Goal: Task Accomplishment & Management: Manage account settings

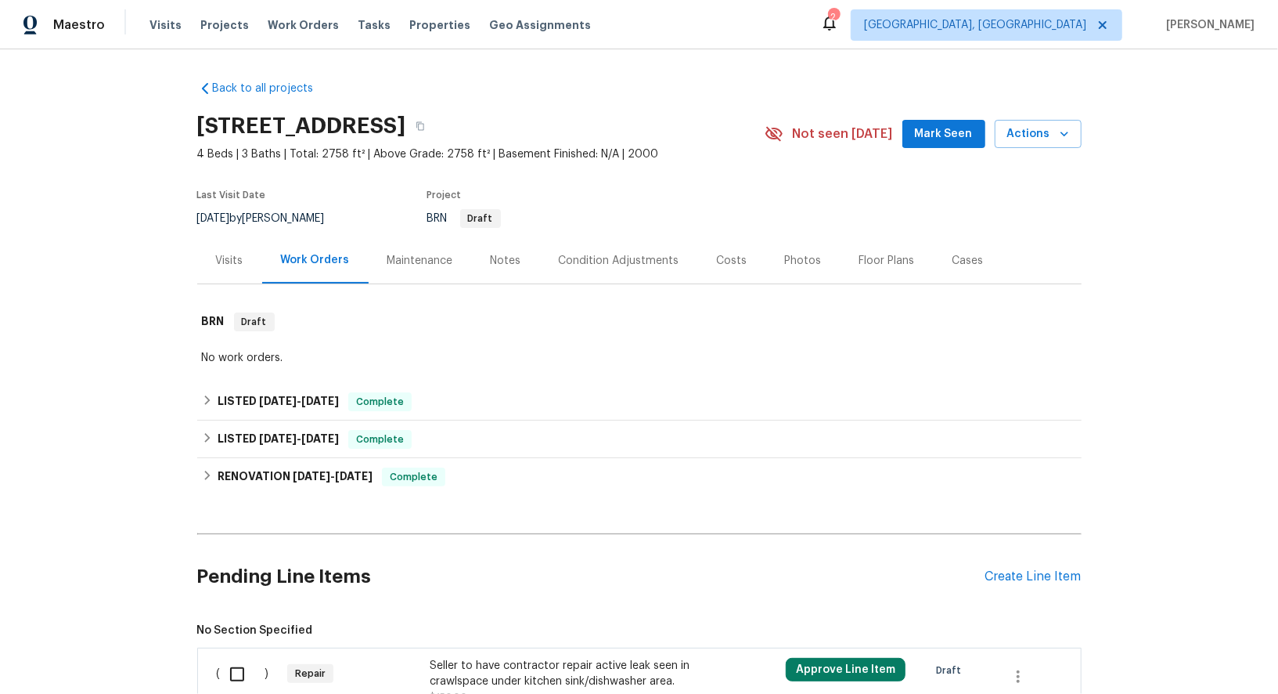
scroll to position [144, 0]
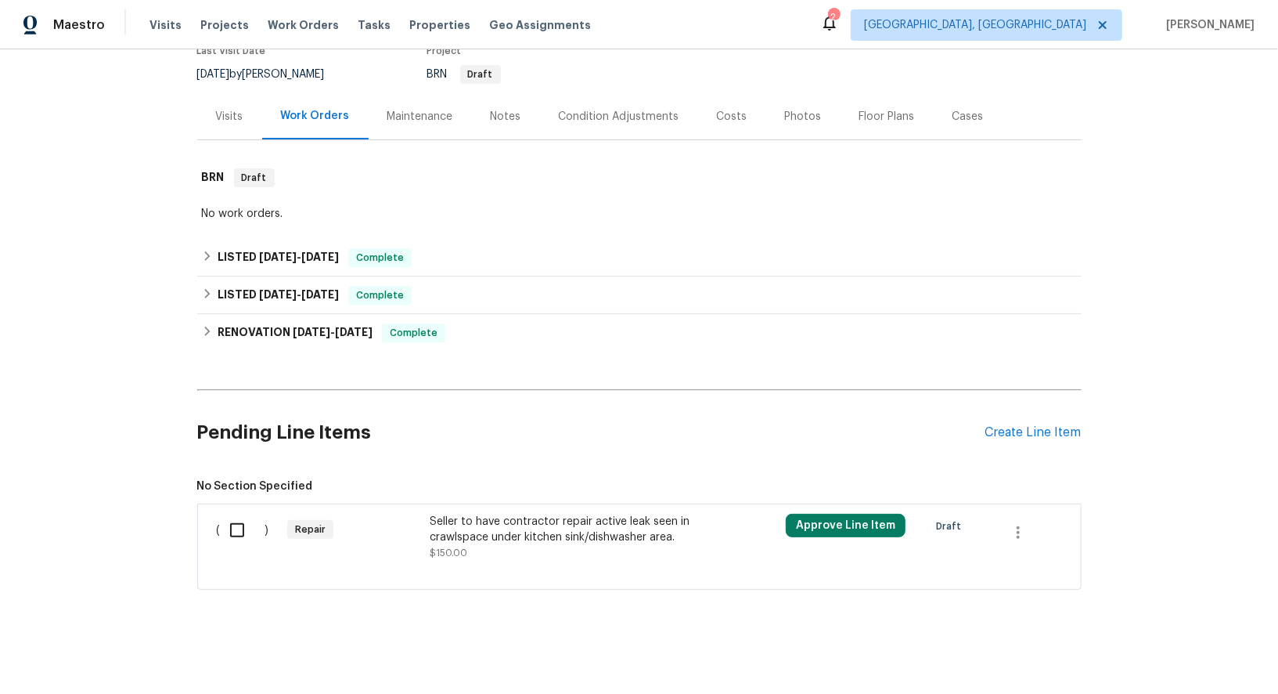
click at [527, 535] on div "Seller to have contractor repair active leak seen in crawlspace under kitchen s…" at bounding box center [568, 528] width 276 height 31
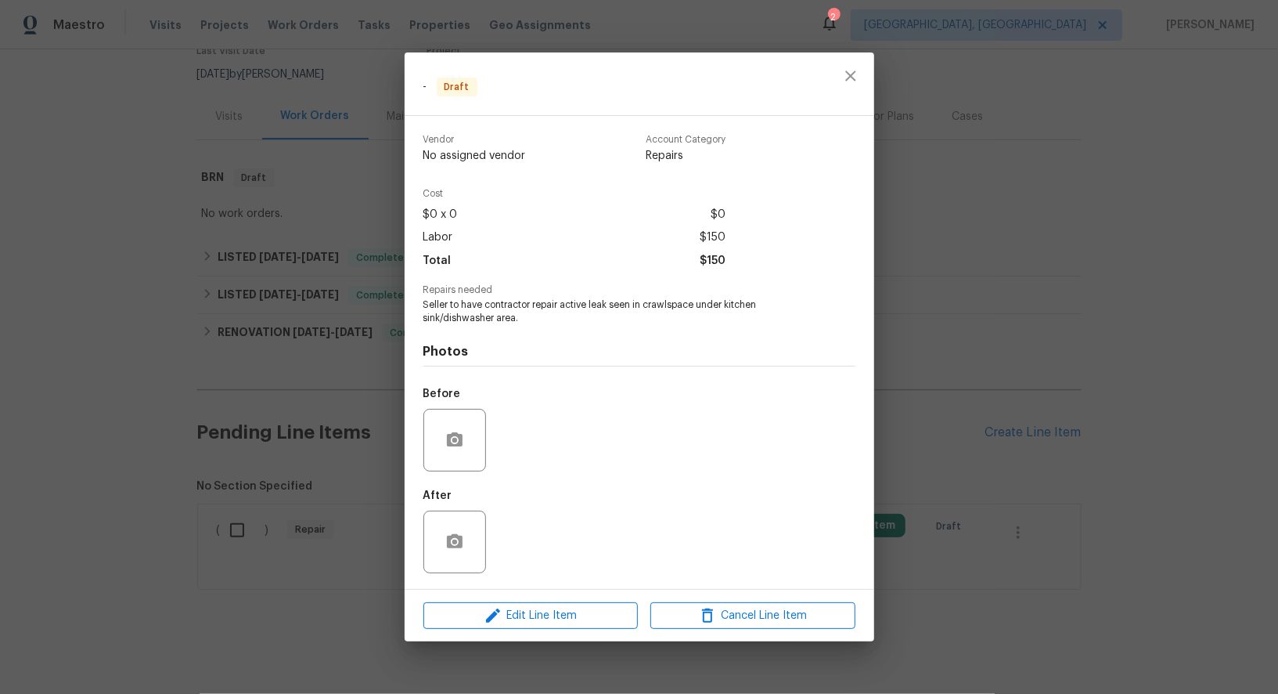
click at [541, 601] on div "Edit Line Item Cancel Line Item" at bounding box center [640, 615] width 470 height 52
click at [540, 611] on span "Edit Line Item" at bounding box center [530, 616] width 205 height 20
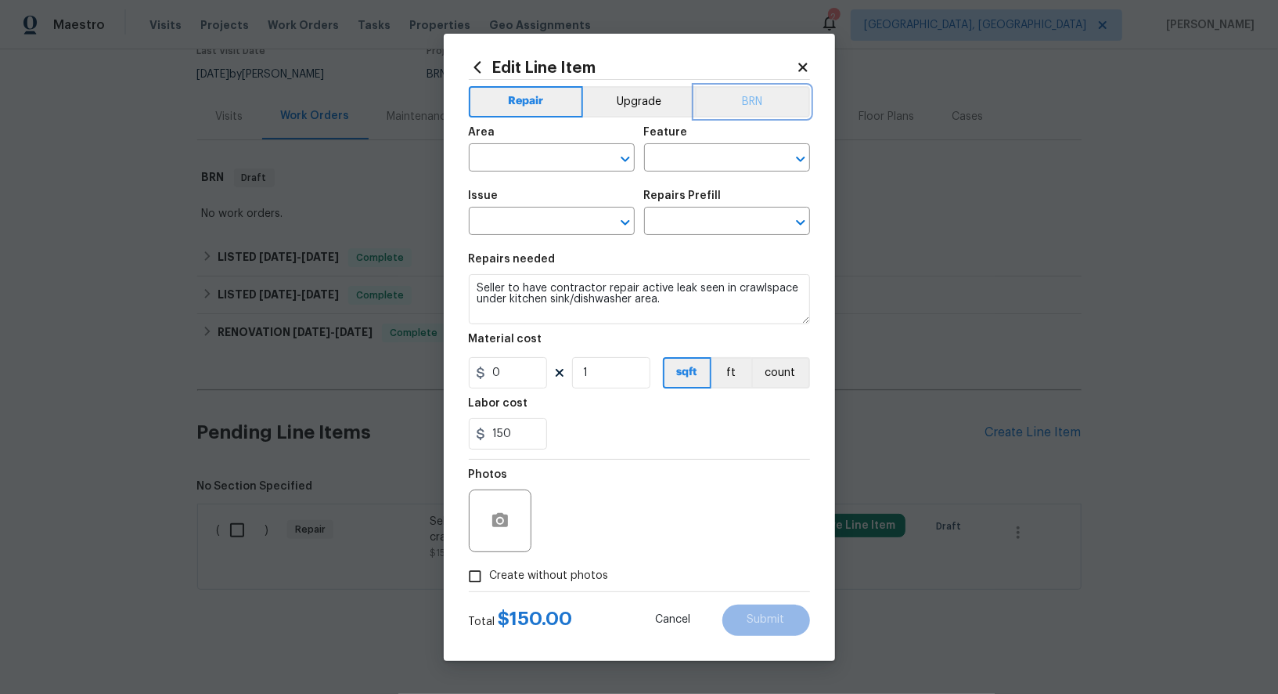
click at [735, 95] on button "BRN" at bounding box center [752, 101] width 115 height 31
click at [553, 161] on input "text" at bounding box center [530, 159] width 122 height 24
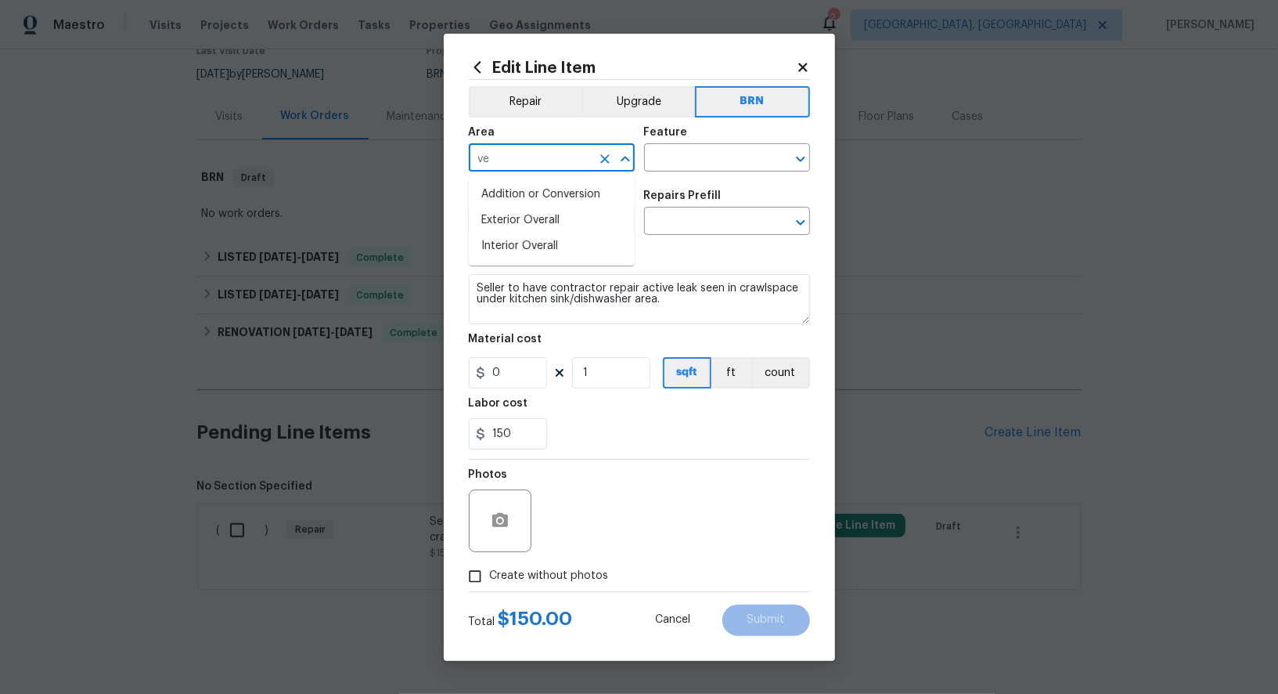
type input "v"
click at [539, 231] on li "Interior Overall" at bounding box center [552, 220] width 166 height 26
type input "Interior Overall"
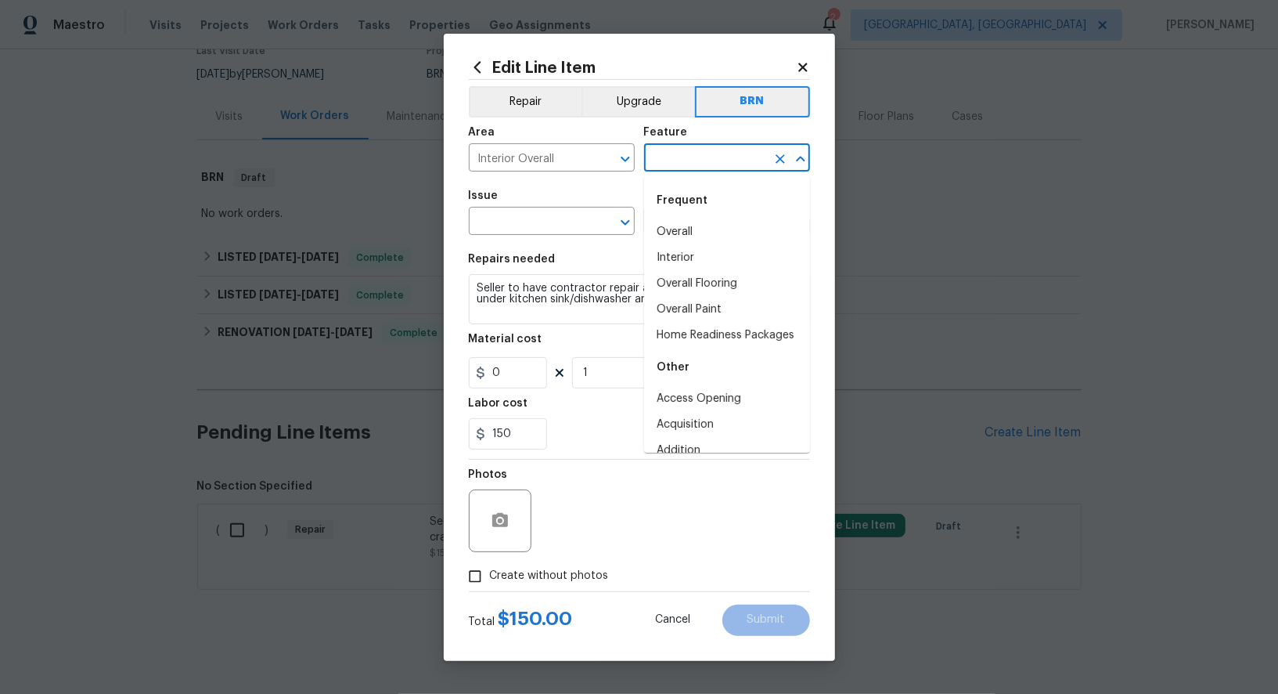
click at [704, 147] on input "text" at bounding box center [705, 159] width 122 height 24
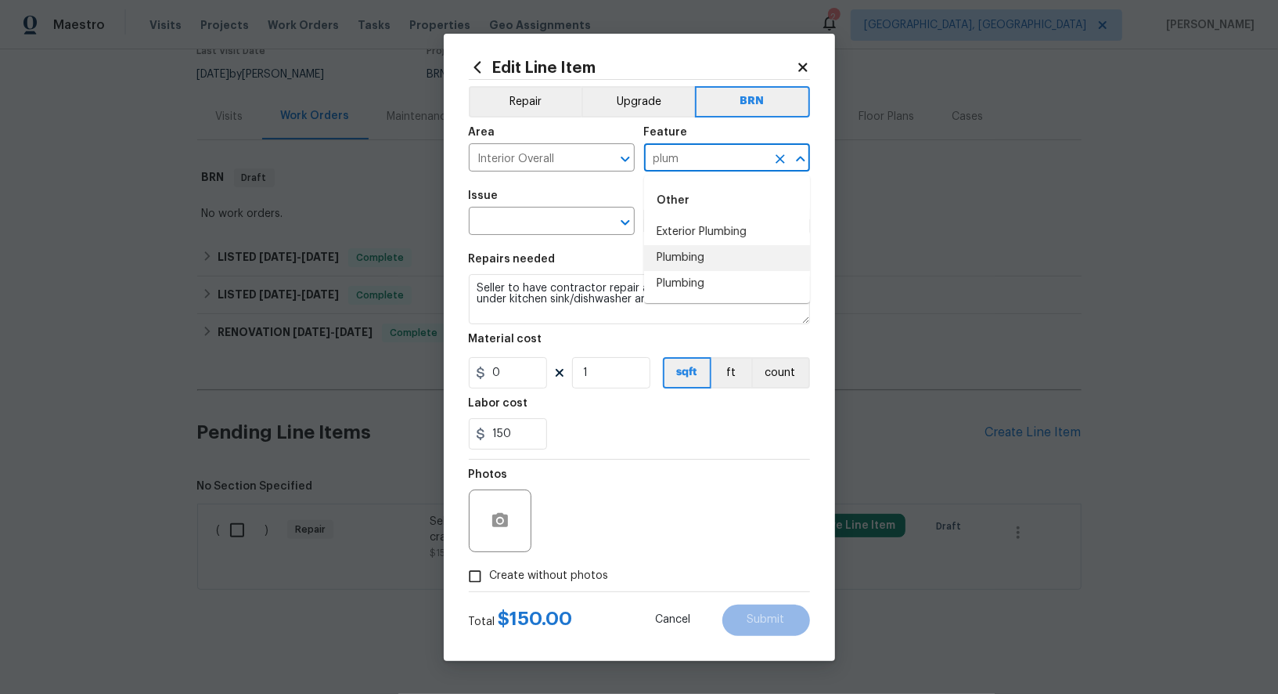
click at [703, 267] on li "Plumbing" at bounding box center [727, 258] width 166 height 26
type input "Plumbing"
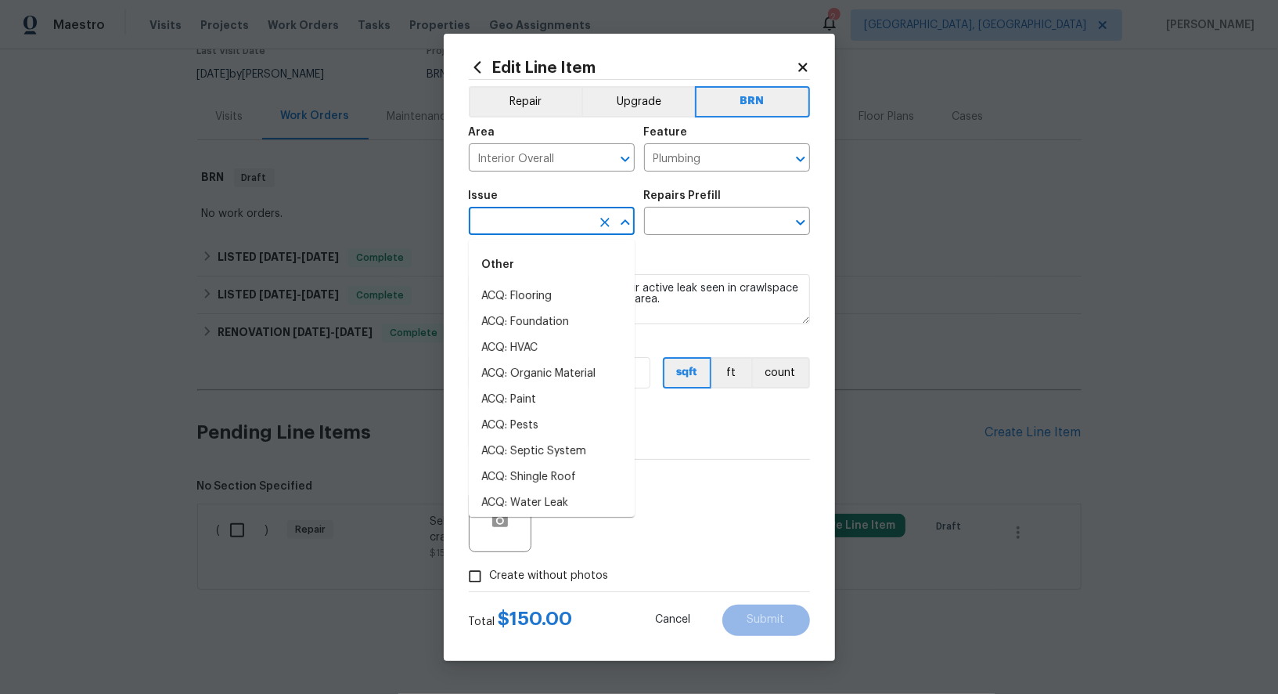
click at [545, 225] on input "text" at bounding box center [530, 223] width 122 height 24
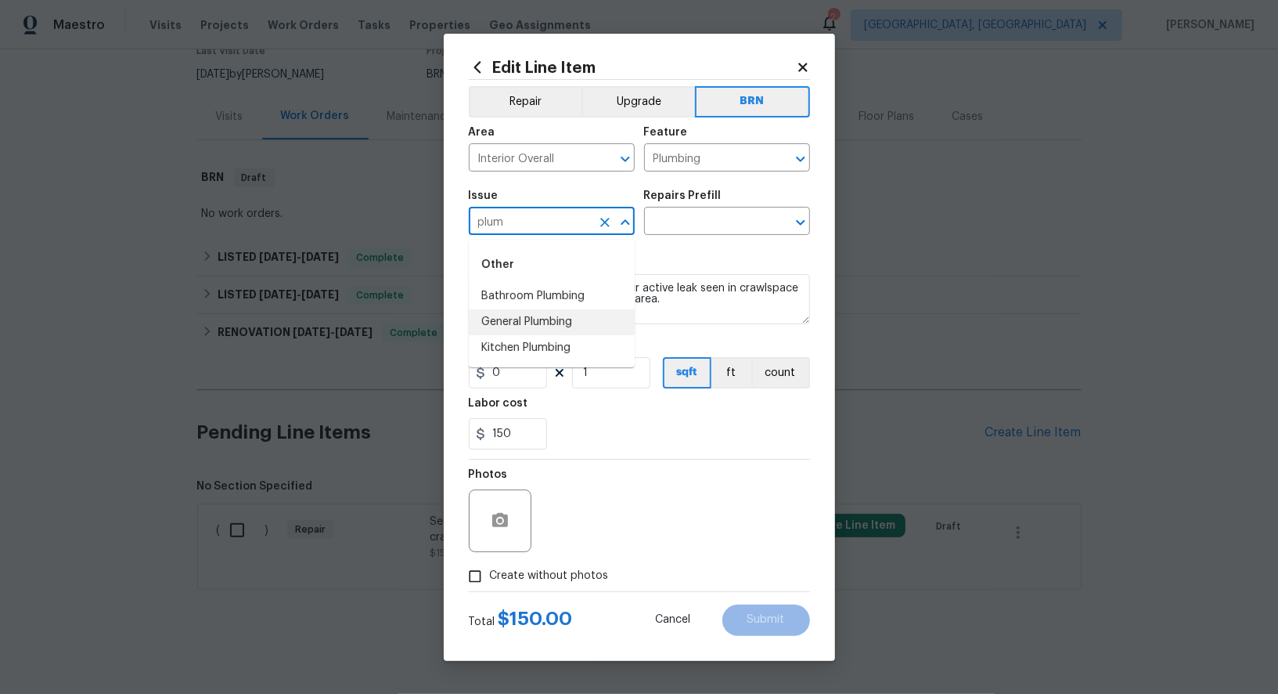
click at [521, 328] on li "General Plumbing" at bounding box center [552, 322] width 166 height 26
type input "General Plumbing"
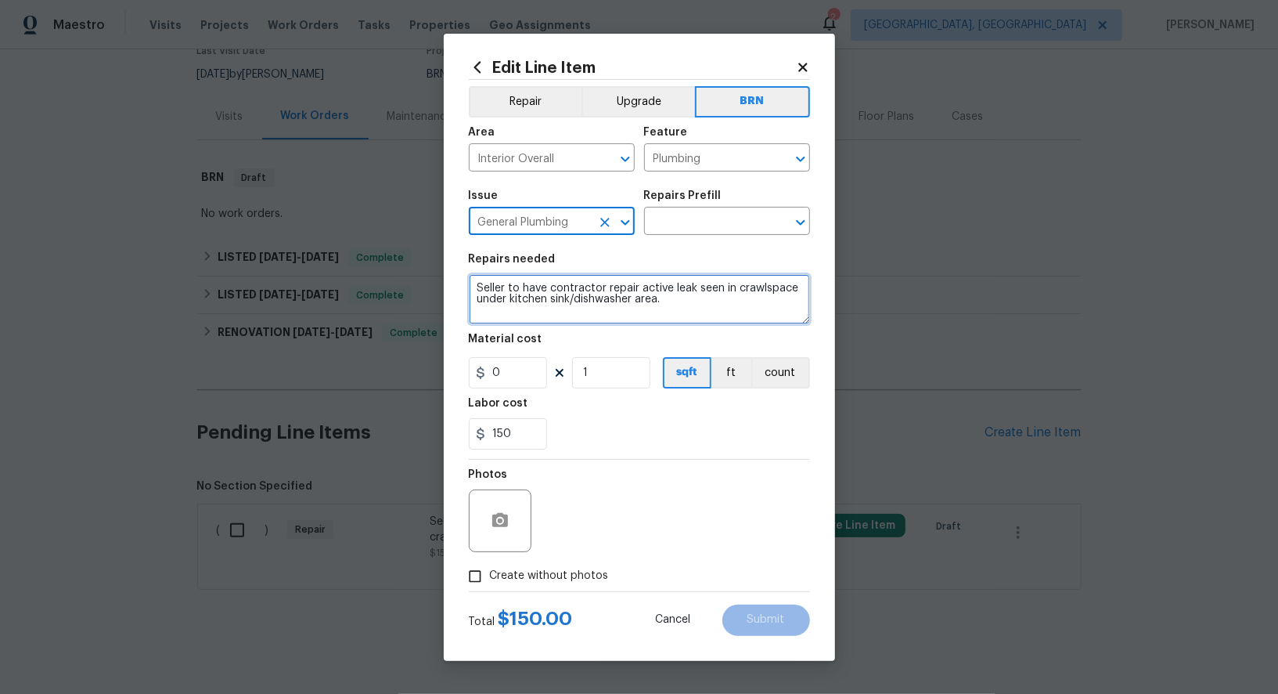
click at [586, 314] on textarea "Seller to have contractor repair active leak seen in crawlspace under kitchen s…" at bounding box center [639, 299] width 341 height 50
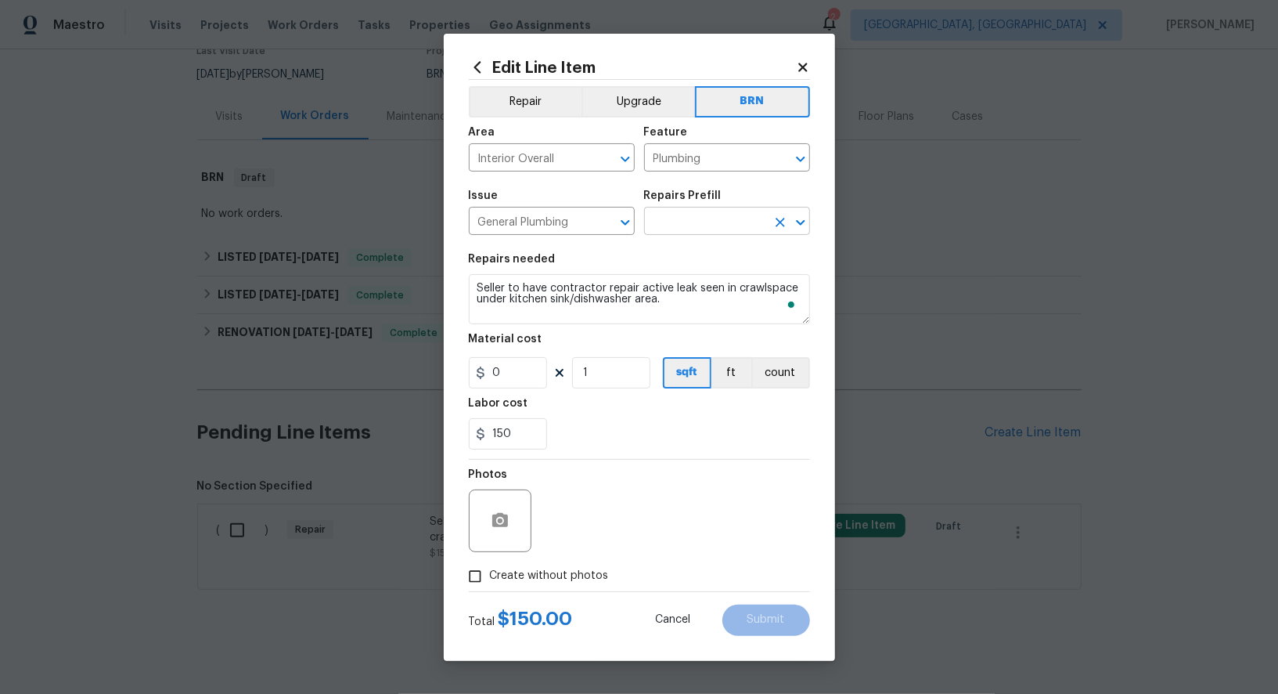
click at [679, 235] on input "text" at bounding box center [705, 223] width 122 height 24
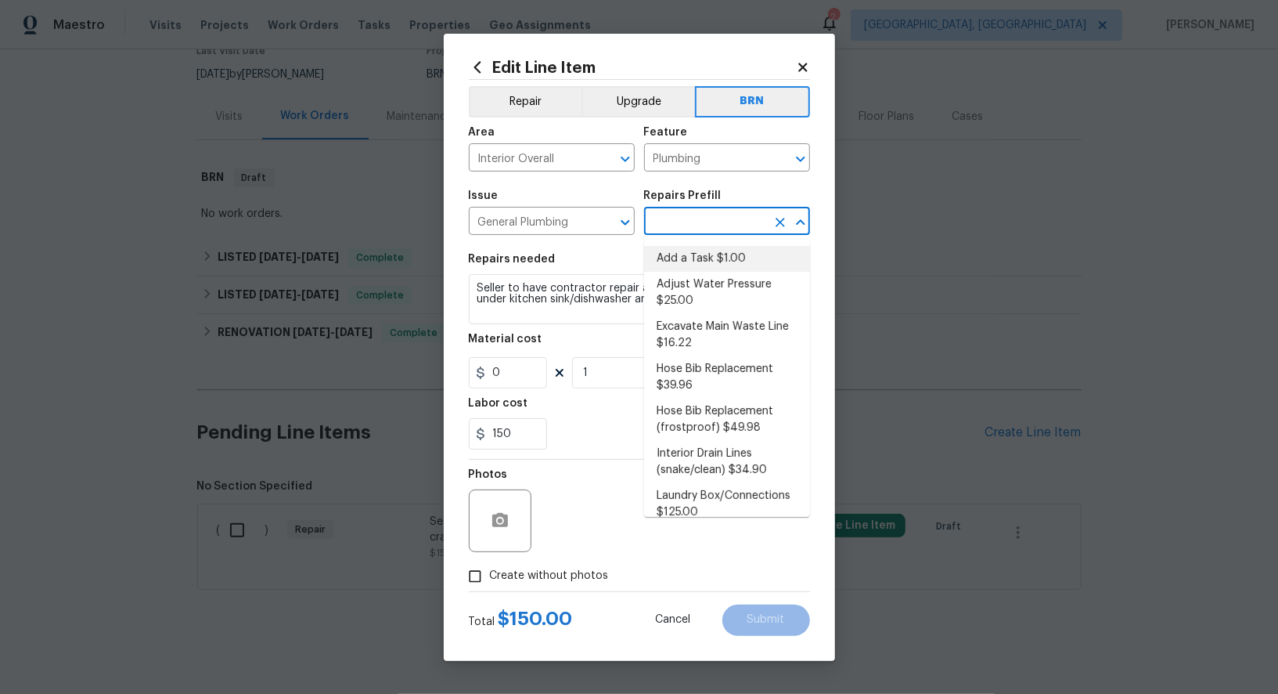
click at [686, 264] on li "Add a Task $1.00" at bounding box center [727, 259] width 166 height 26
type input "Add a Task $1.00"
type textarea "HPM to detail"
type input "1"
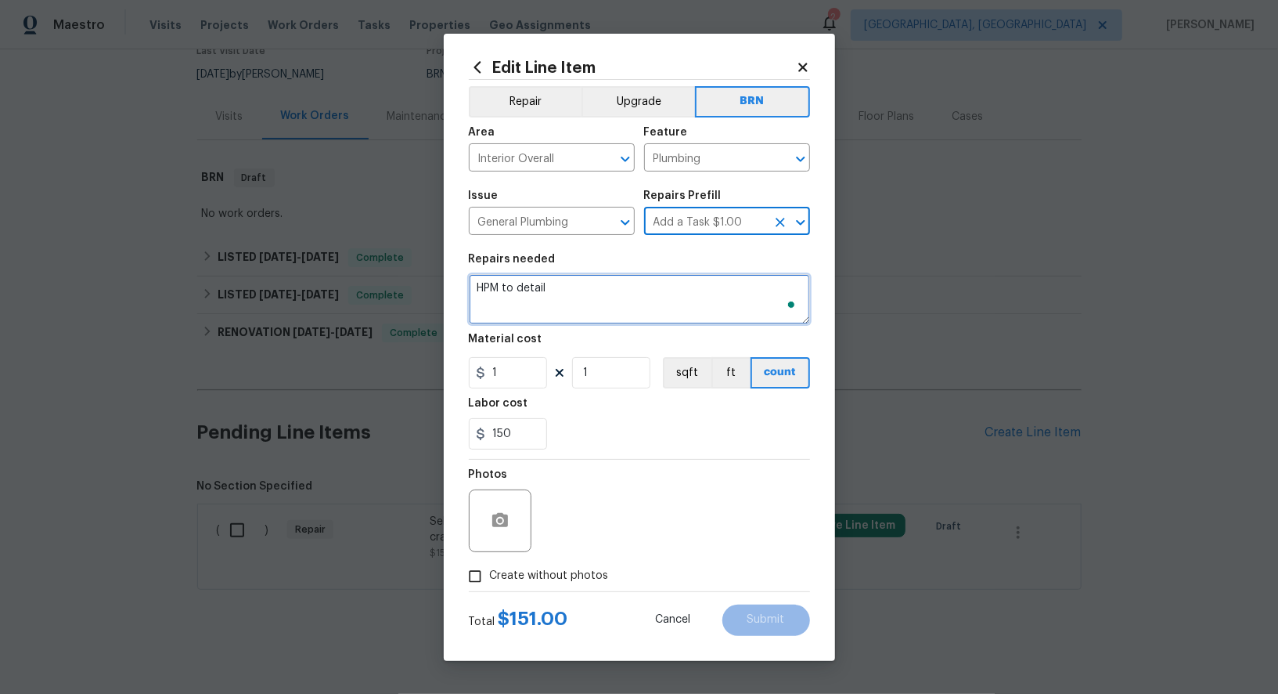
click at [618, 304] on textarea "HPM to detail" at bounding box center [639, 299] width 341 height 50
paste textarea "Seller to have contractor repair active leak seen in crawlspace under kitchen s…"
type textarea "Seller to have contractor repair active leak seen in crawlspace under kitchen s…"
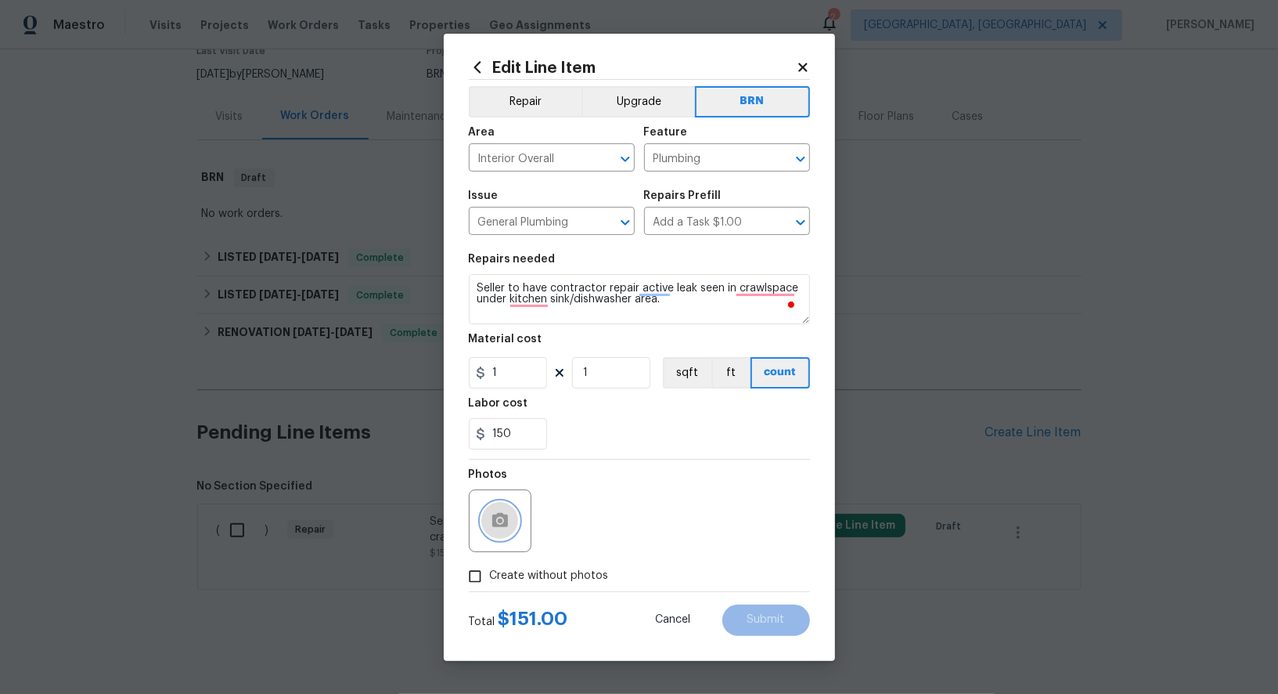
click at [488, 513] on button "button" at bounding box center [500, 521] width 38 height 38
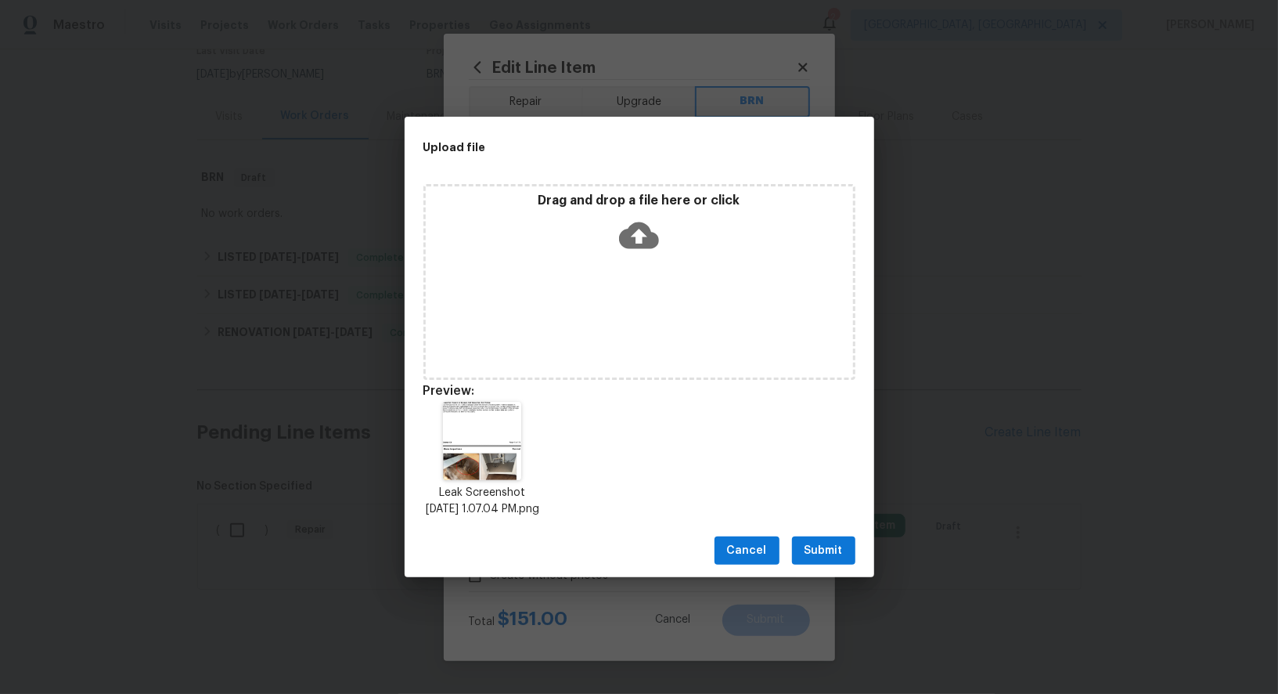
click at [820, 560] on span "Submit" at bounding box center [824, 551] width 38 height 20
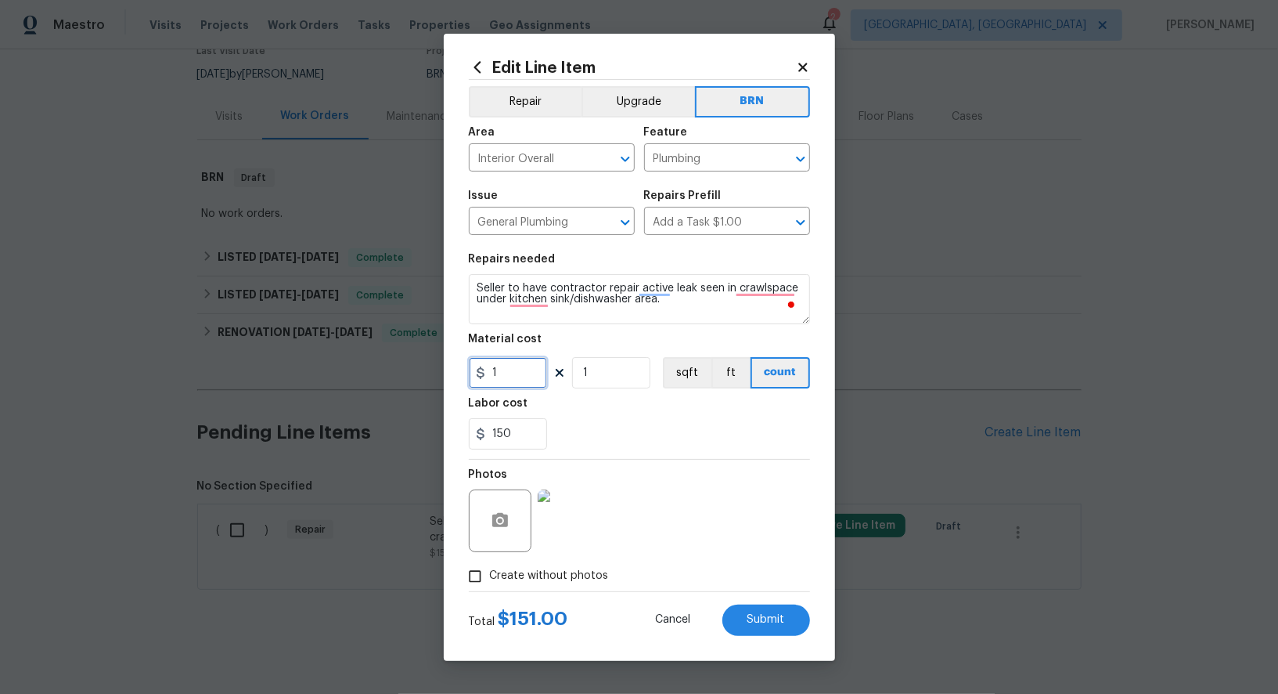
click at [512, 375] on input "1" at bounding box center [508, 372] width 78 height 31
type input "0"
click at [759, 635] on div "Cancel Submit" at bounding box center [720, 619] width 179 height 31
click at [773, 623] on span "Submit" at bounding box center [767, 620] width 38 height 12
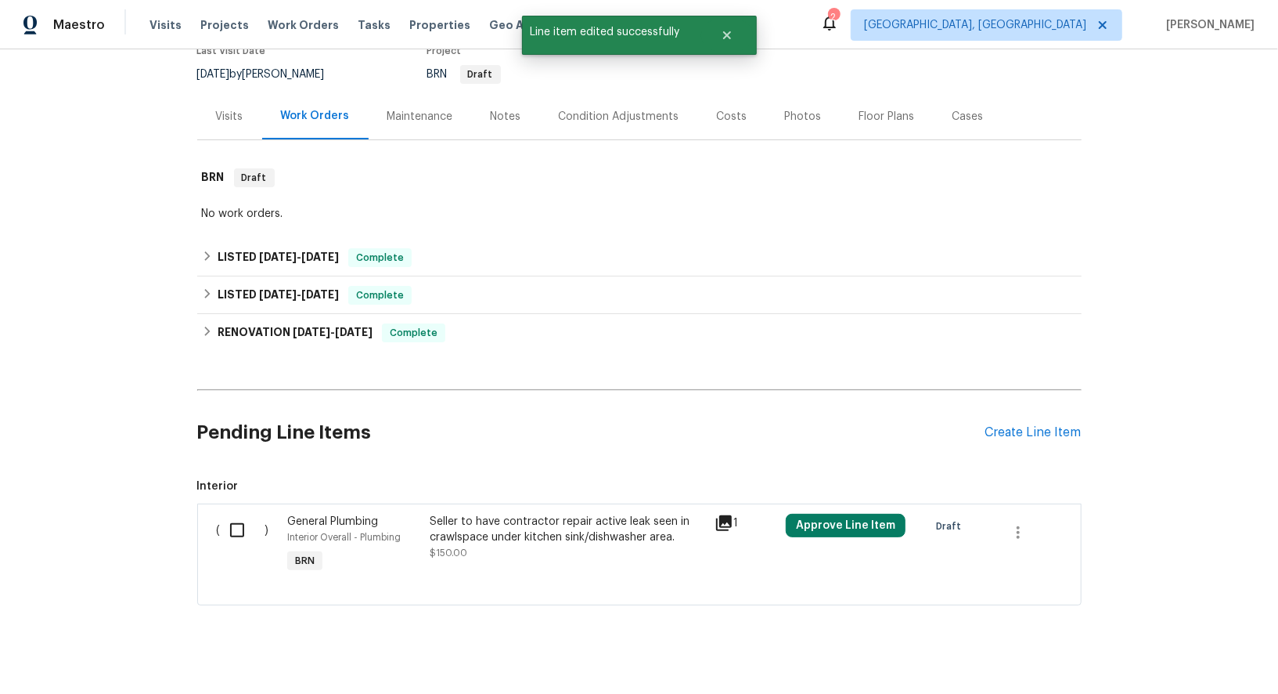
click at [244, 524] on input "checkbox" at bounding box center [243, 529] width 45 height 33
checkbox input "true"
click at [1174, 656] on span "Create Work Order" at bounding box center [1189, 655] width 104 height 20
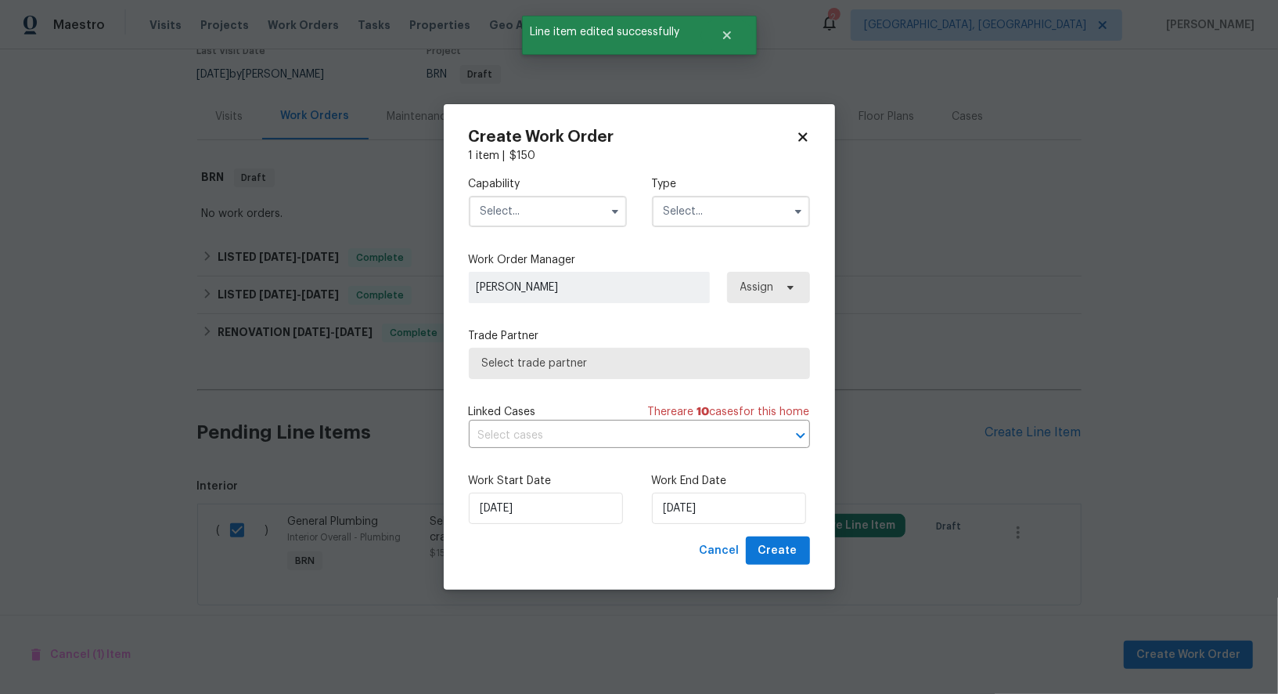
click at [580, 210] on input "text" at bounding box center [548, 211] width 158 height 31
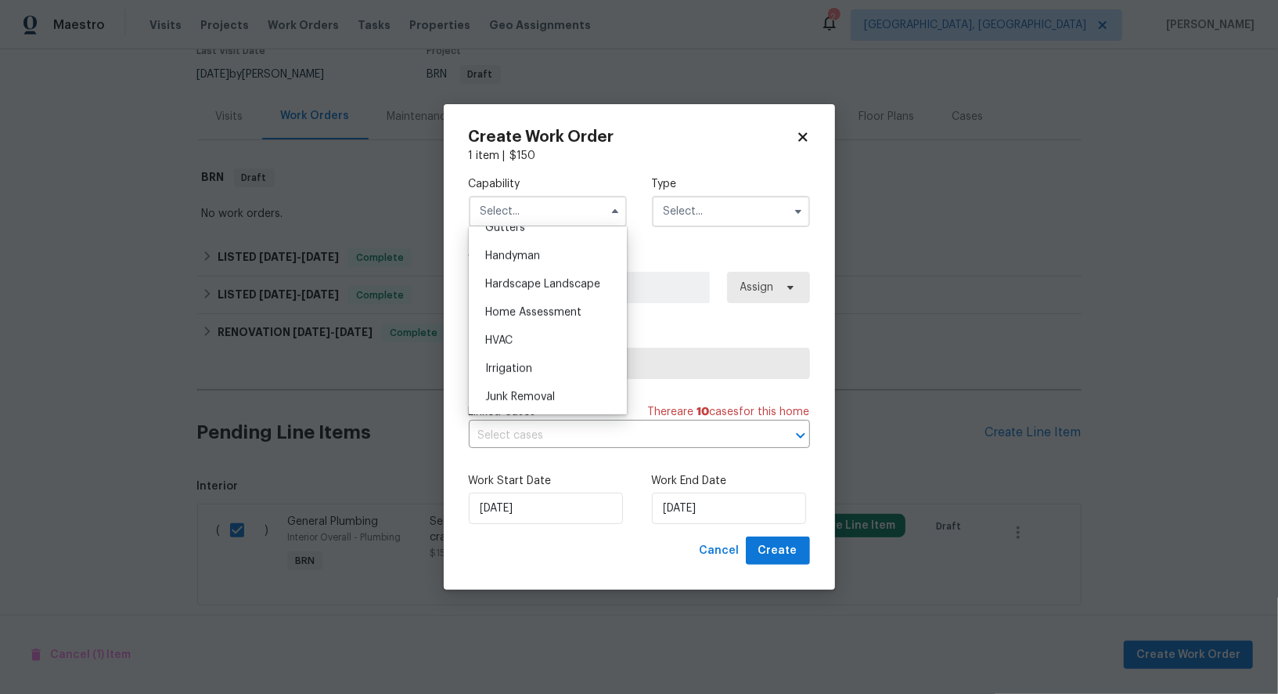
scroll to position [734, 0]
click at [546, 369] on div "Handyman" at bounding box center [548, 371] width 150 height 28
type input "Handyman"
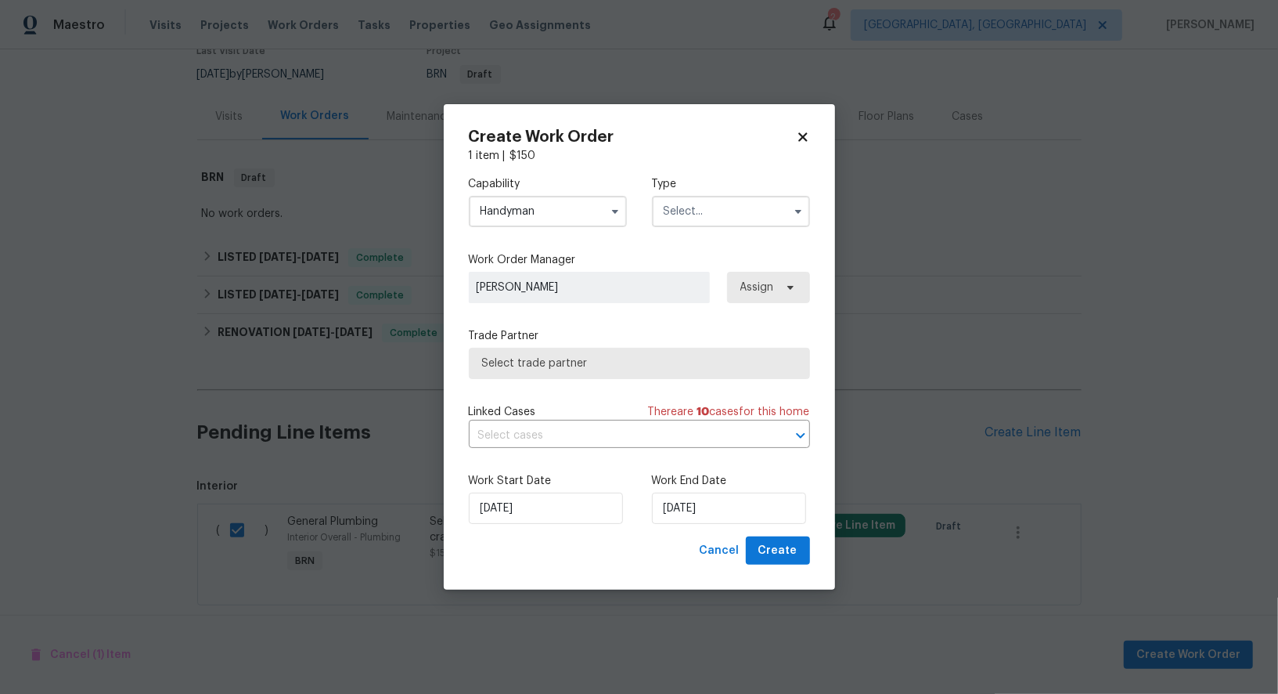
click at [726, 204] on input "text" at bounding box center [731, 211] width 158 height 31
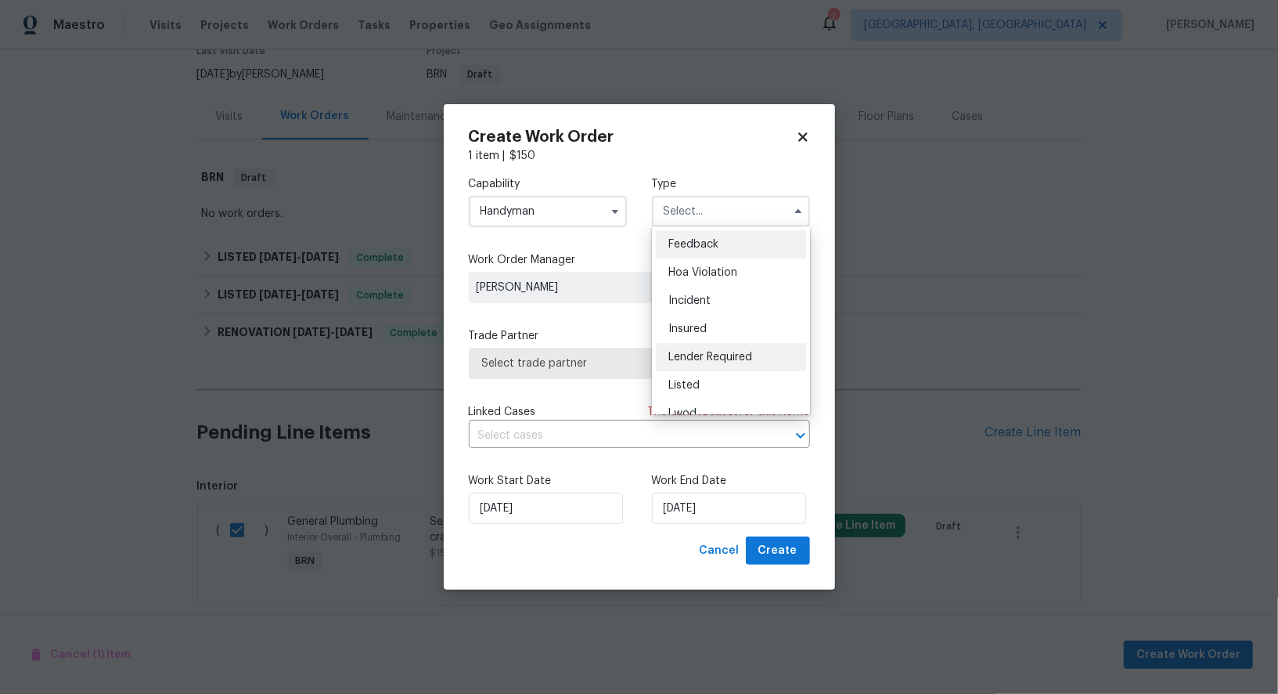
scroll to position [186, 0]
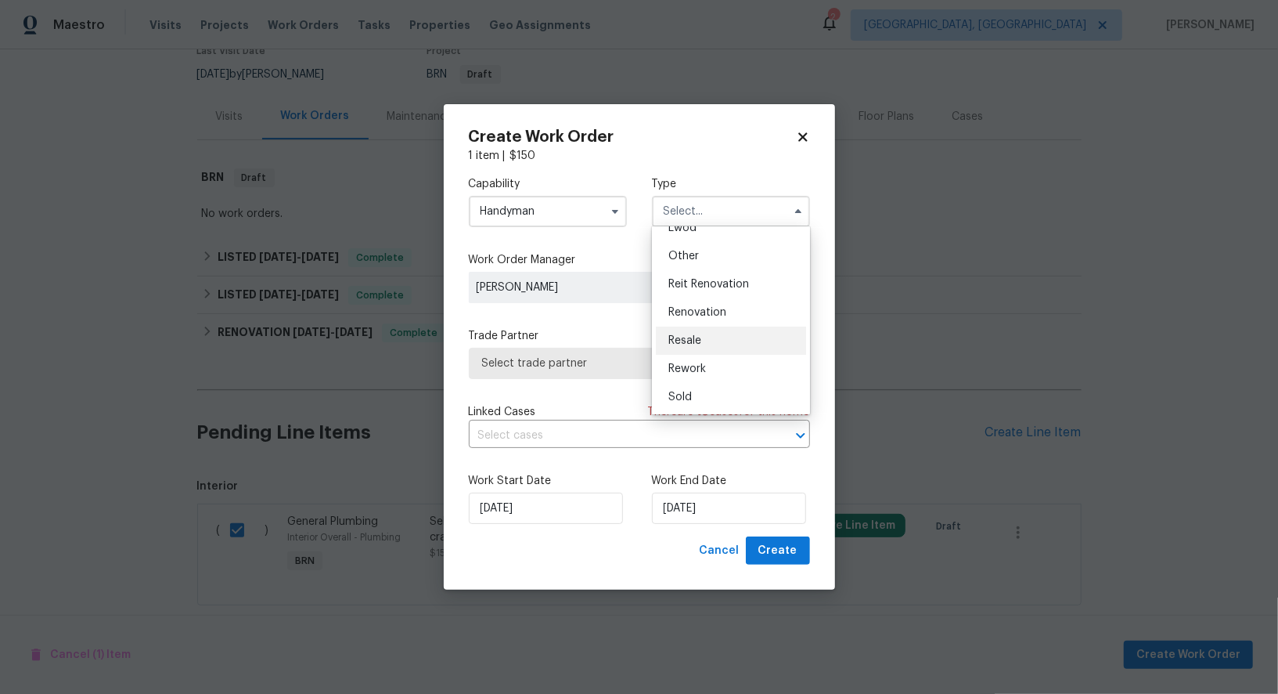
click at [700, 340] on span "Resale" at bounding box center [684, 340] width 33 height 11
type input "Resale"
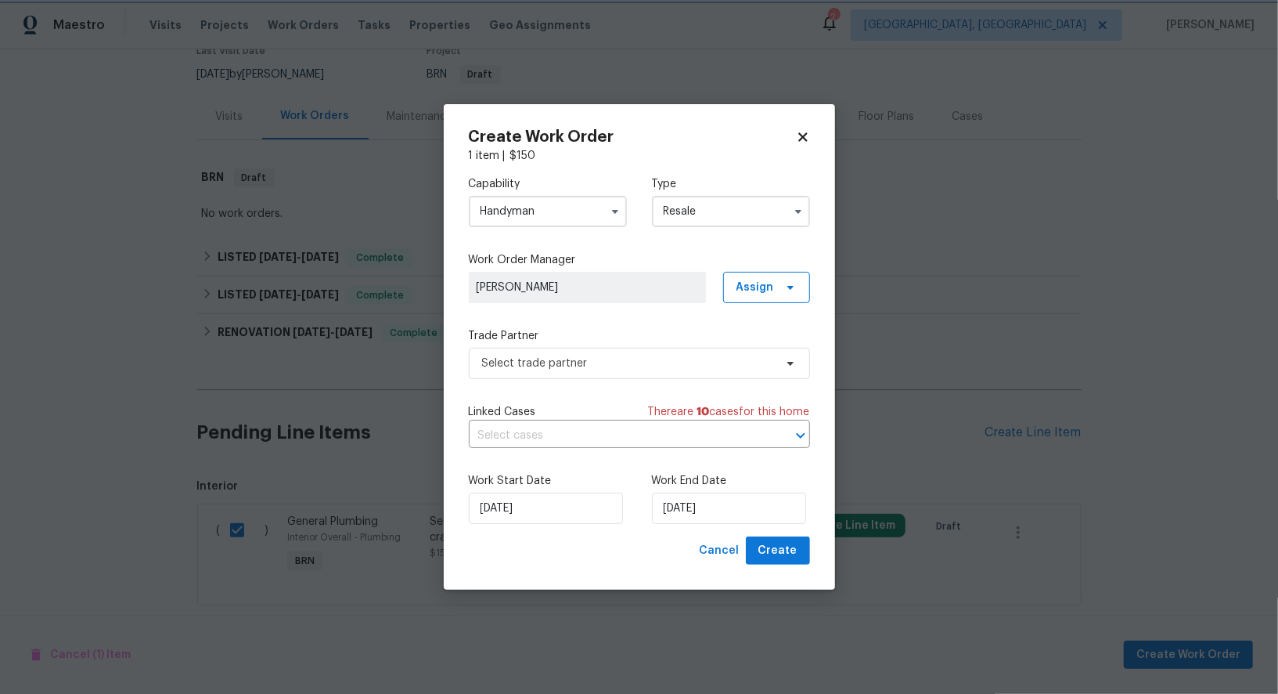
scroll to position [0, 0]
click at [658, 374] on span "Select trade partner" at bounding box center [639, 363] width 341 height 31
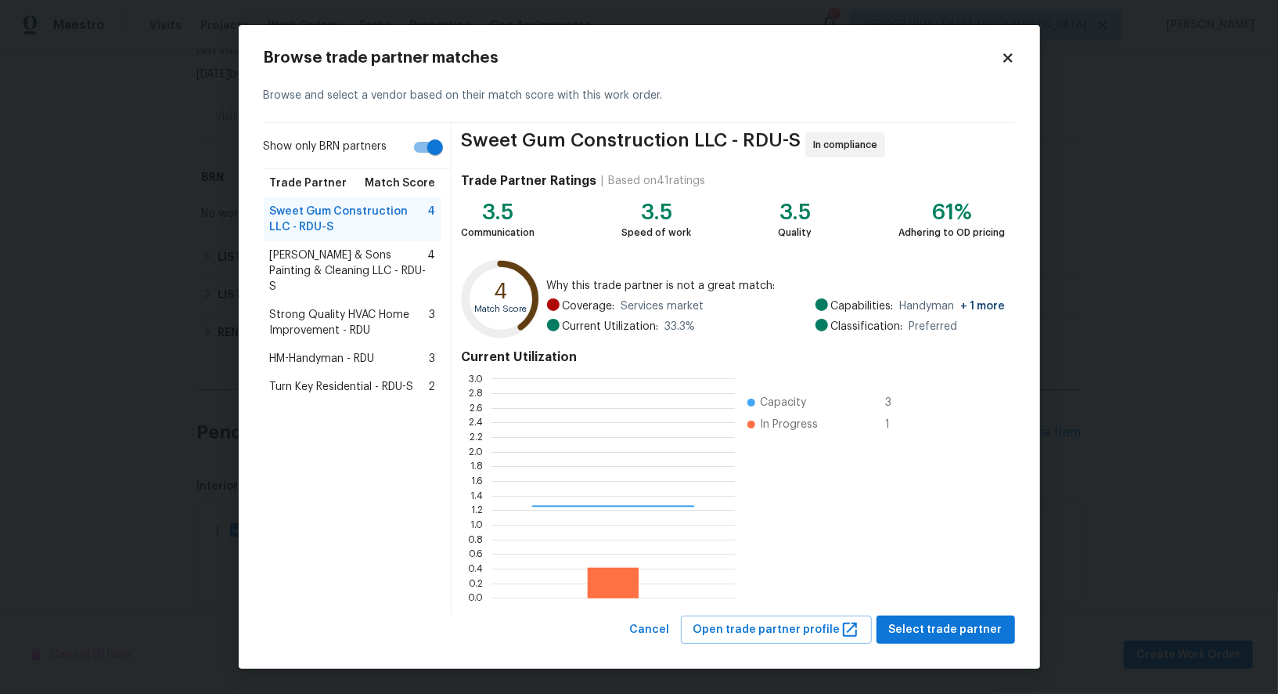
scroll to position [219, 243]
click at [391, 351] on div "HM-Handyman - RDU 3" at bounding box center [353, 359] width 166 height 16
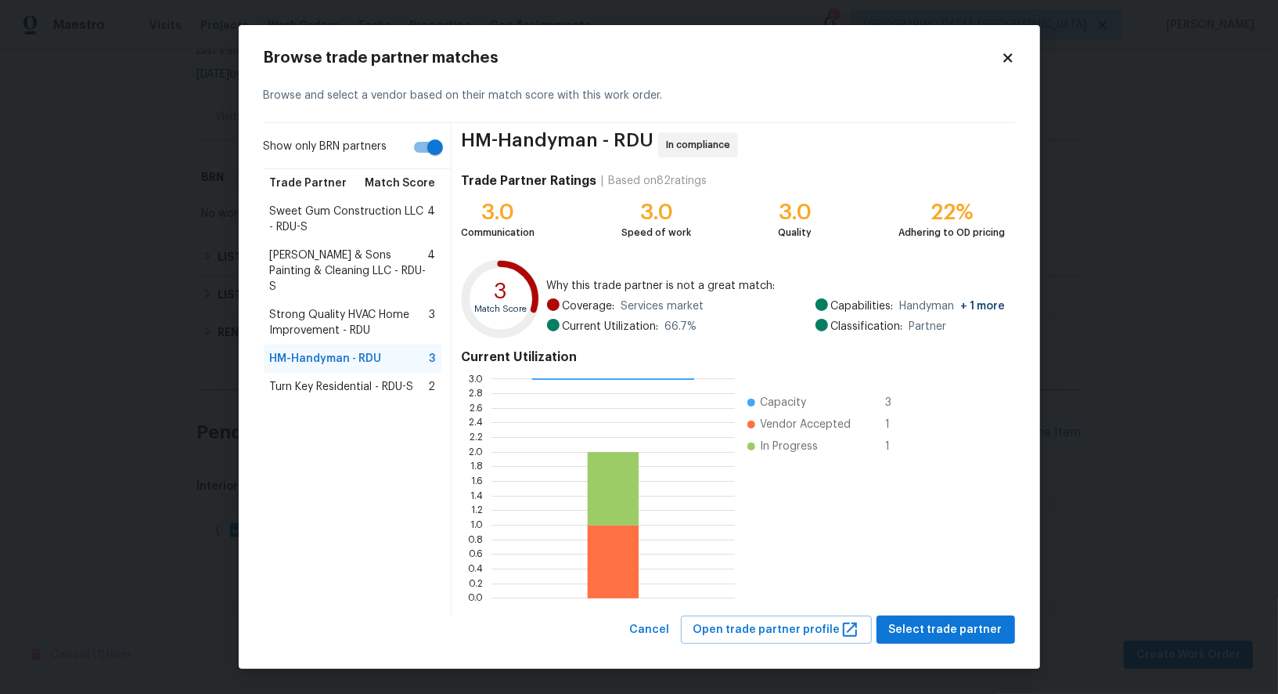
click at [341, 272] on span "[PERSON_NAME] & Sons Painting & Cleaning LLC - RDU-S" at bounding box center [349, 270] width 158 height 47
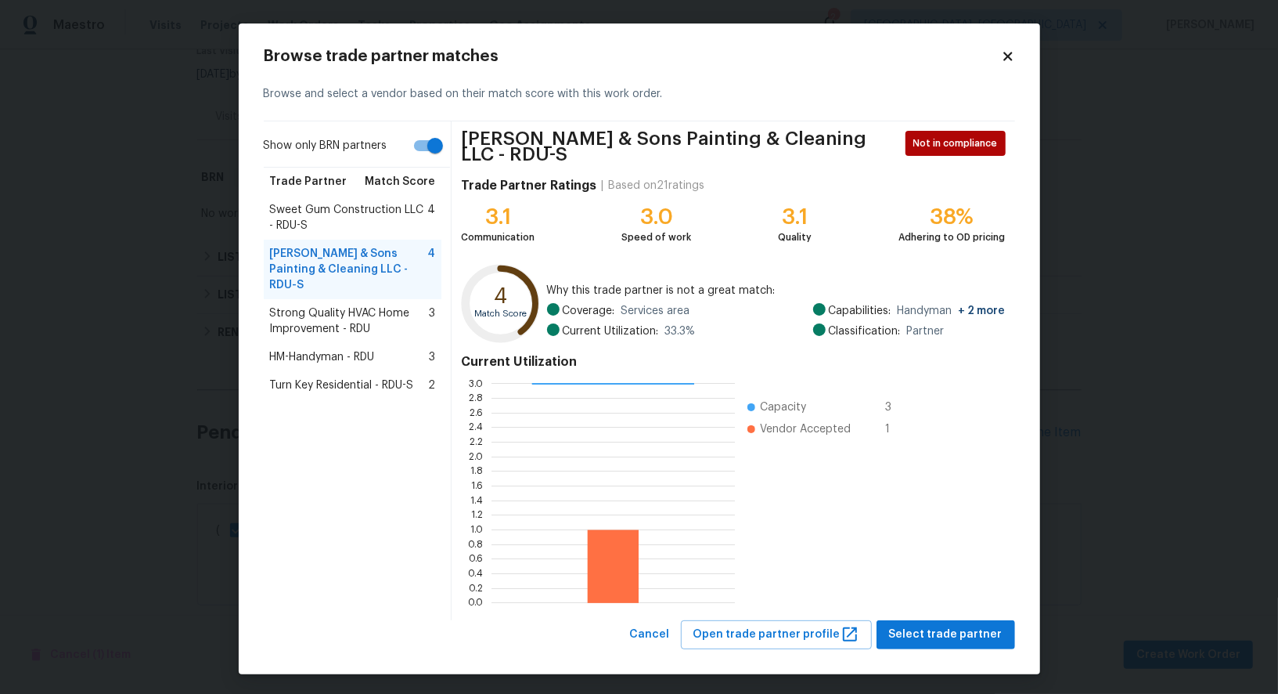
click at [328, 305] on span "Strong Quality HVAC Home Improvement - RDU" at bounding box center [350, 320] width 160 height 31
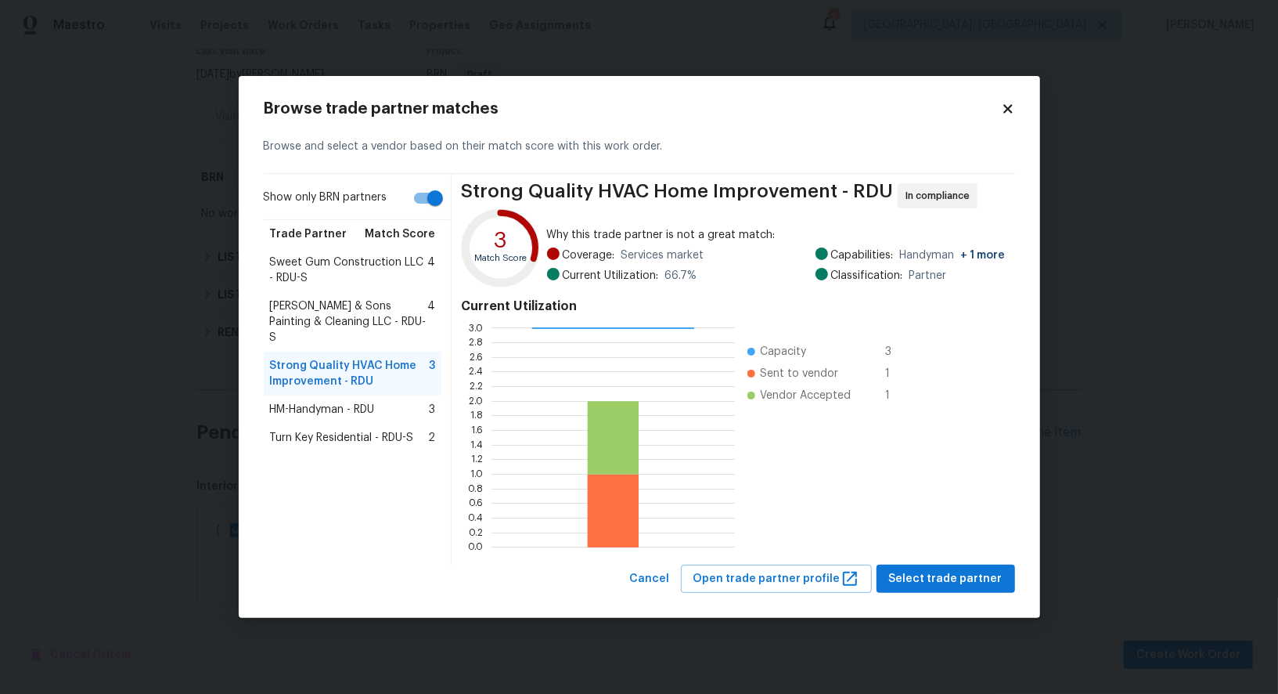
click at [377, 308] on span "[PERSON_NAME] & Sons Painting & Cleaning LLC - RDU-S" at bounding box center [349, 321] width 158 height 47
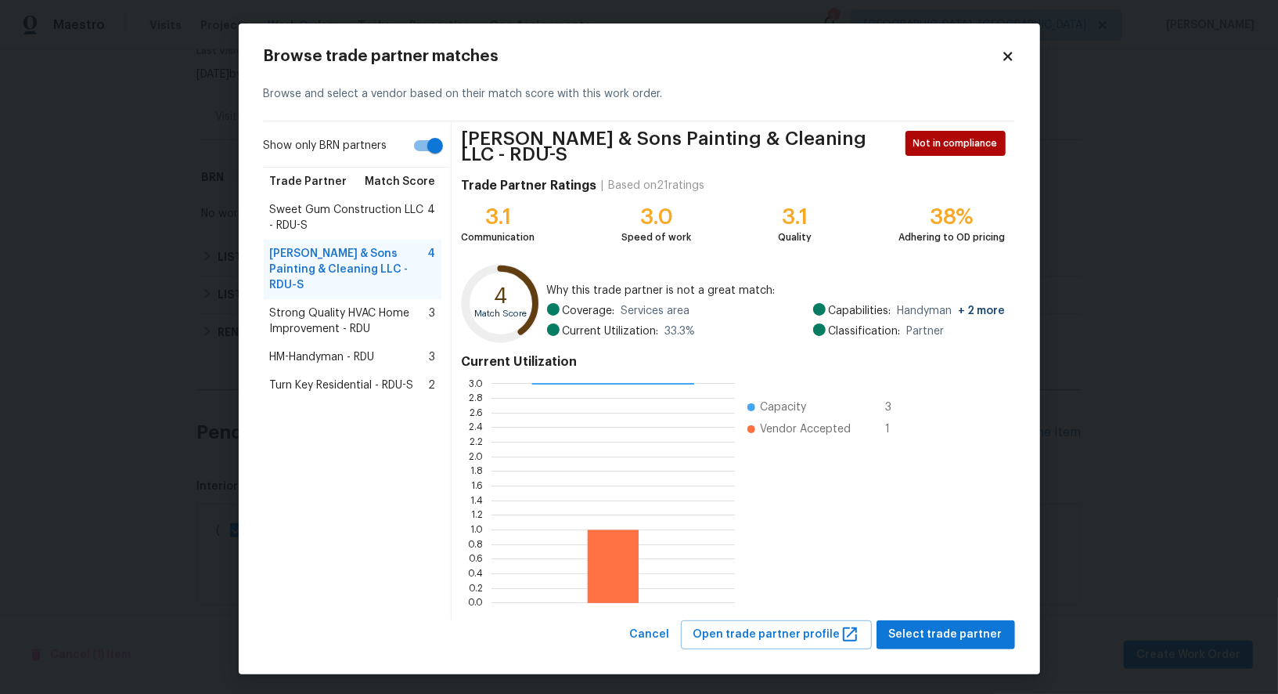
click at [320, 349] on span "HM-Handyman - RDU" at bounding box center [322, 357] width 105 height 16
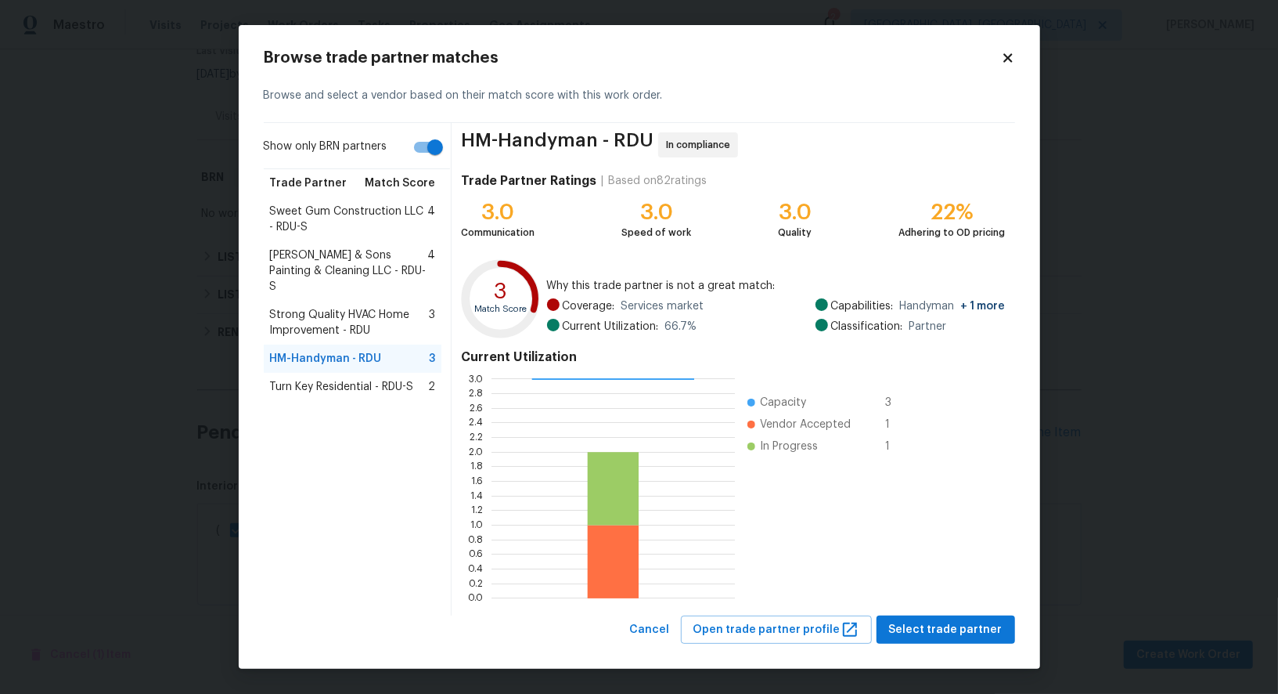
click at [341, 307] on span "Strong Quality HVAC Home Improvement - RDU" at bounding box center [350, 322] width 160 height 31
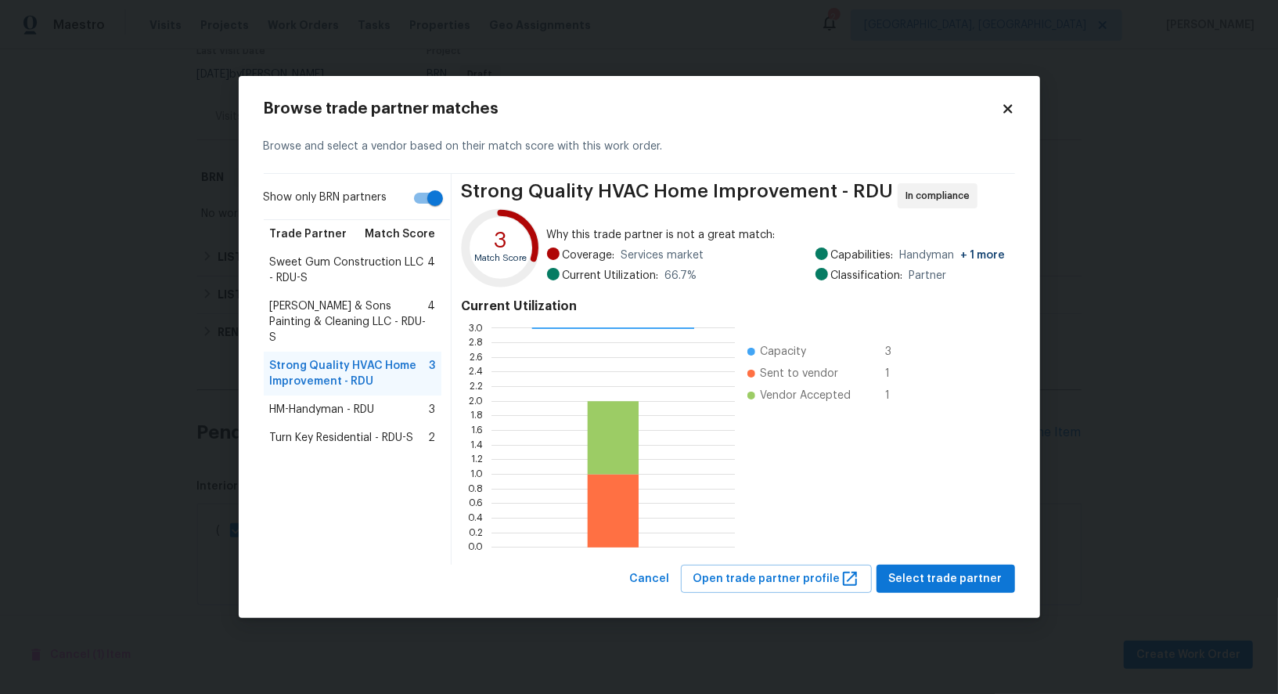
click at [367, 279] on span "Sweet Gum Construction LLC - RDU-S" at bounding box center [349, 269] width 158 height 31
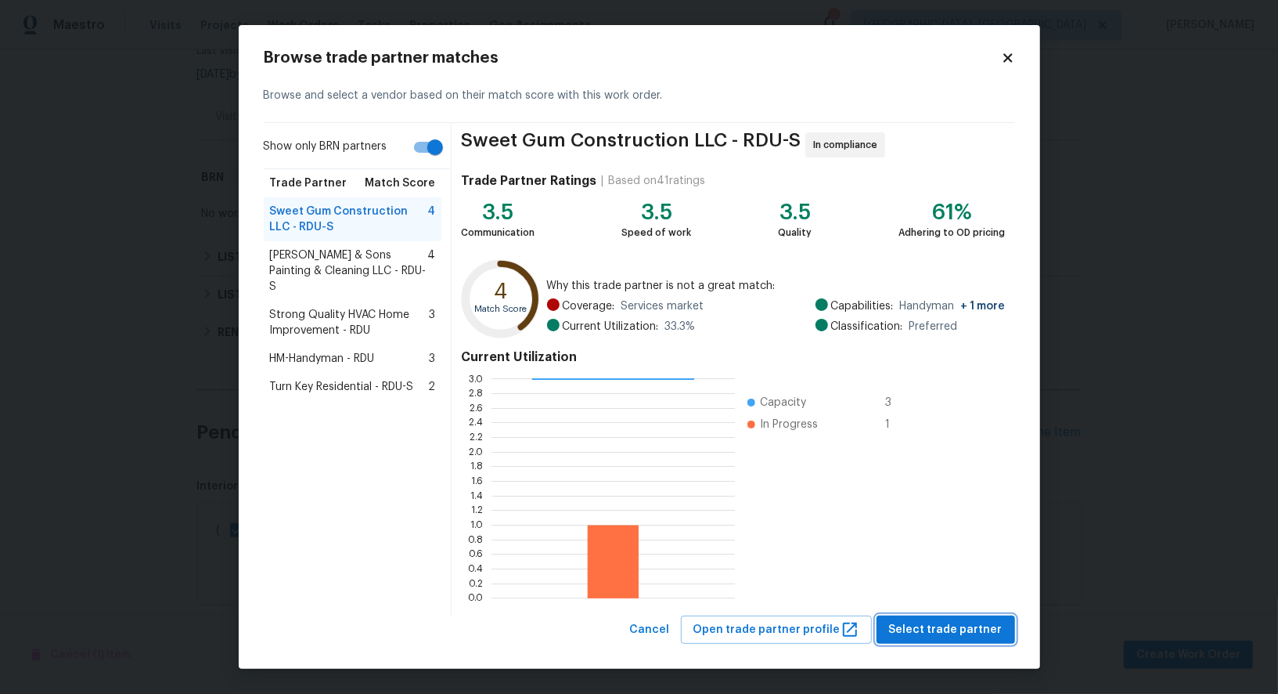
click at [953, 615] on button "Select trade partner" at bounding box center [946, 629] width 139 height 29
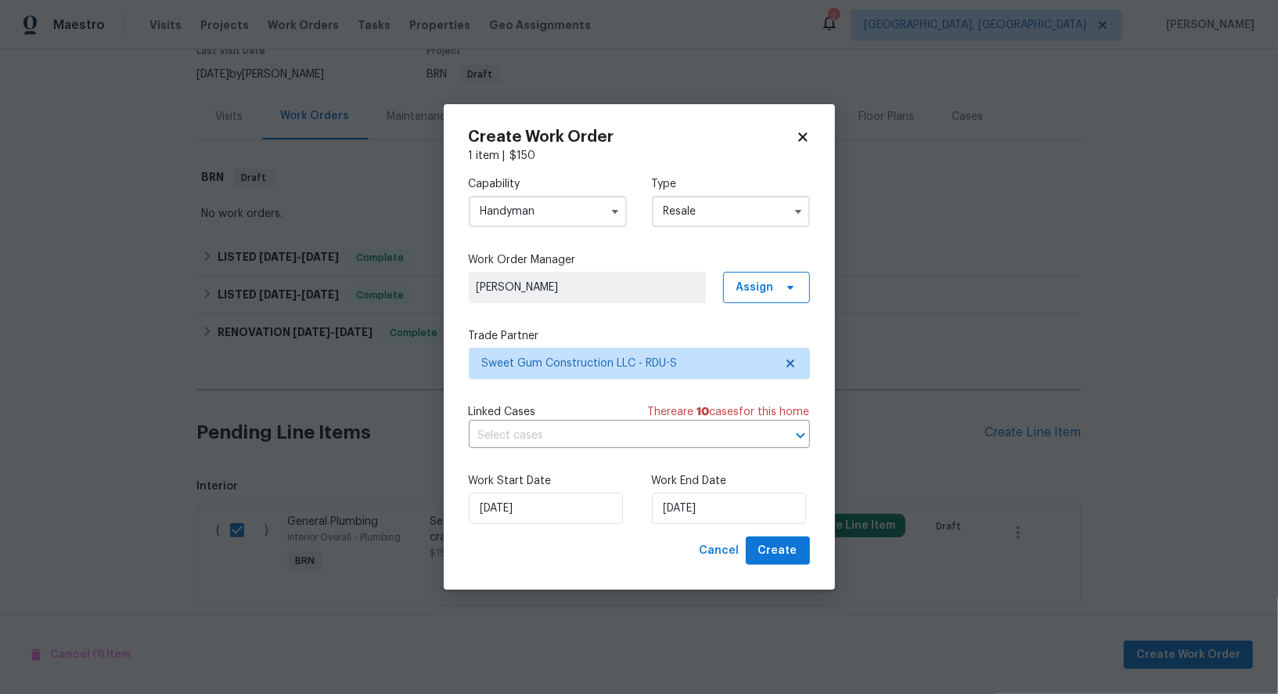
click at [632, 451] on div "Capability Handyman Type Resale Work Order Manager [PERSON_NAME] Assign Trade P…" at bounding box center [639, 350] width 341 height 373
click at [625, 424] on input "text" at bounding box center [617, 435] width 297 height 24
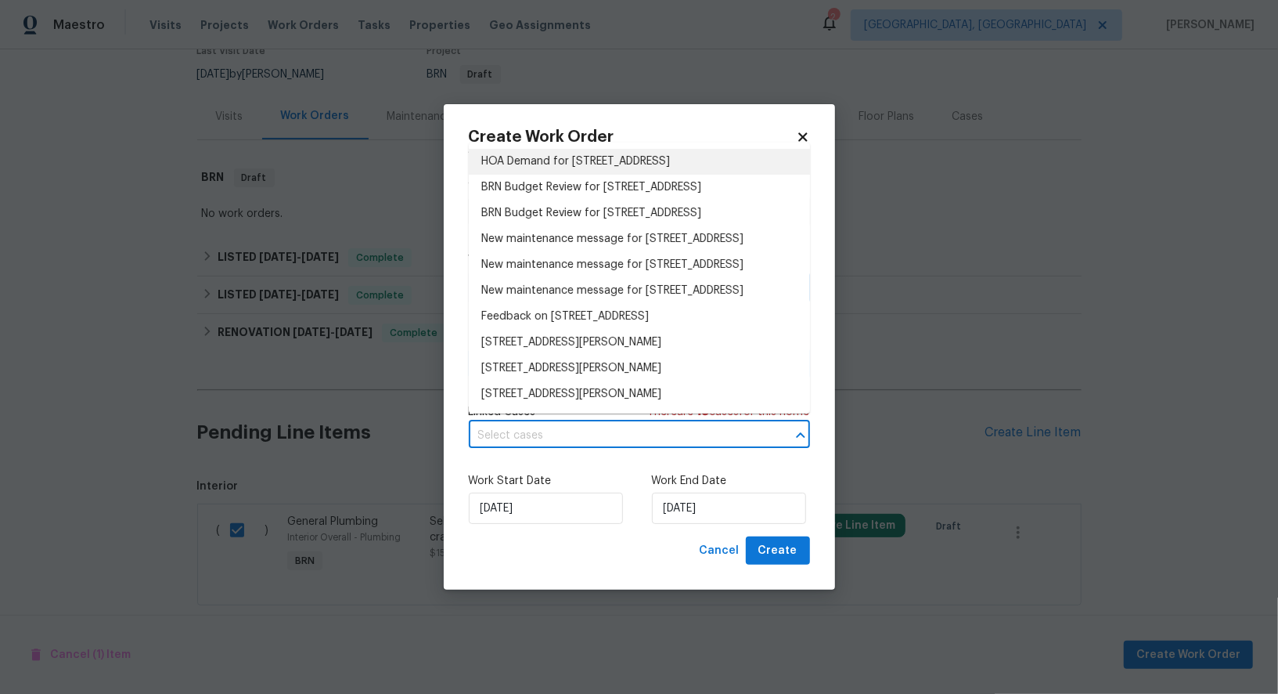
click at [594, 164] on li "HOA Demand for [STREET_ADDRESS]" at bounding box center [639, 162] width 341 height 26
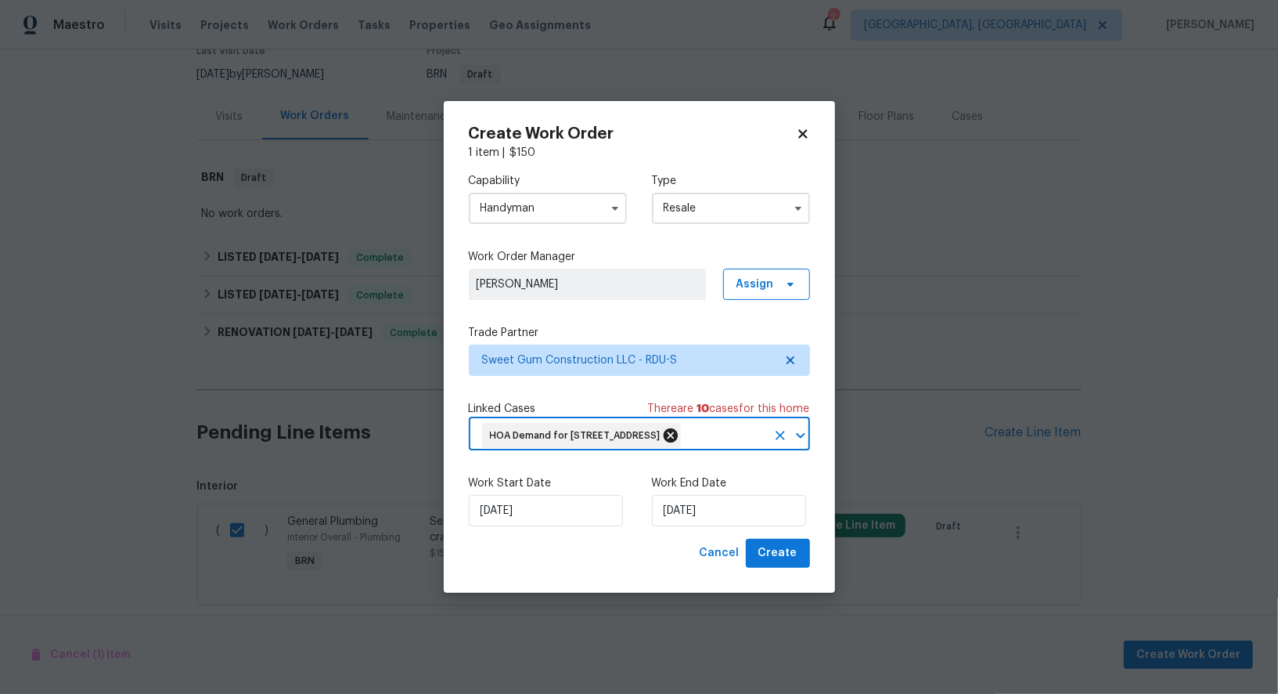
click at [677, 428] on icon at bounding box center [670, 435] width 14 height 14
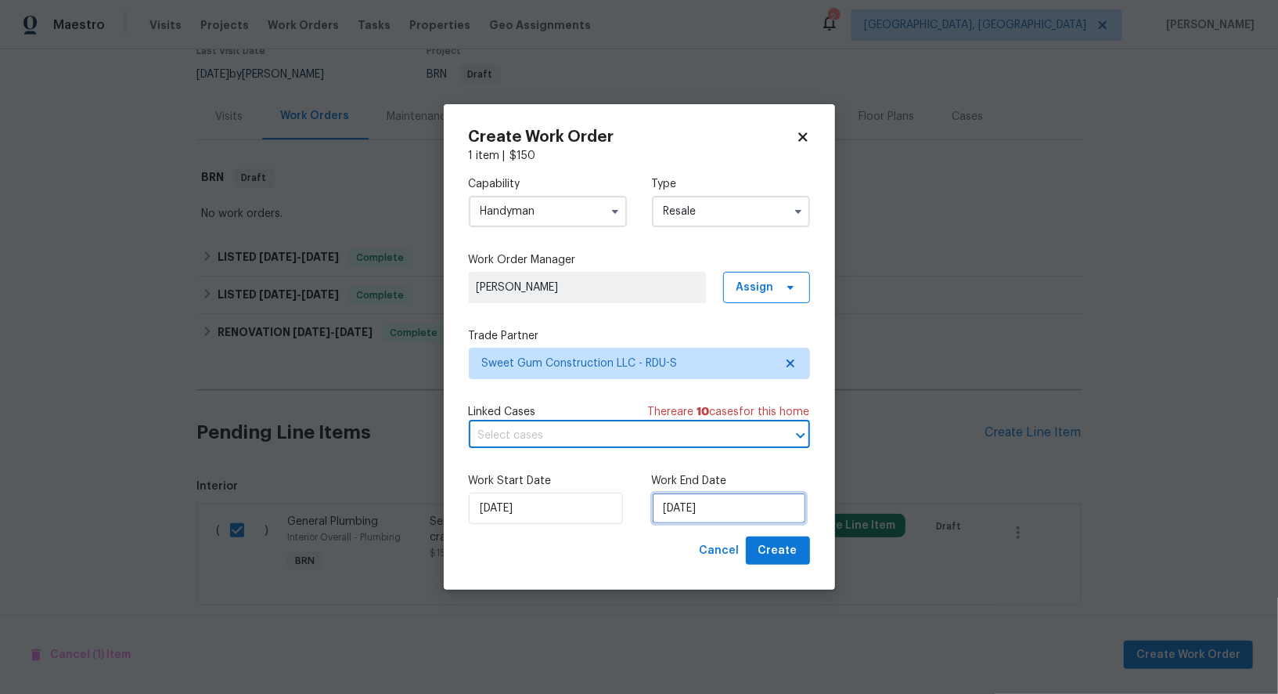
click at [694, 505] on input "[DATE]" at bounding box center [729, 507] width 154 height 31
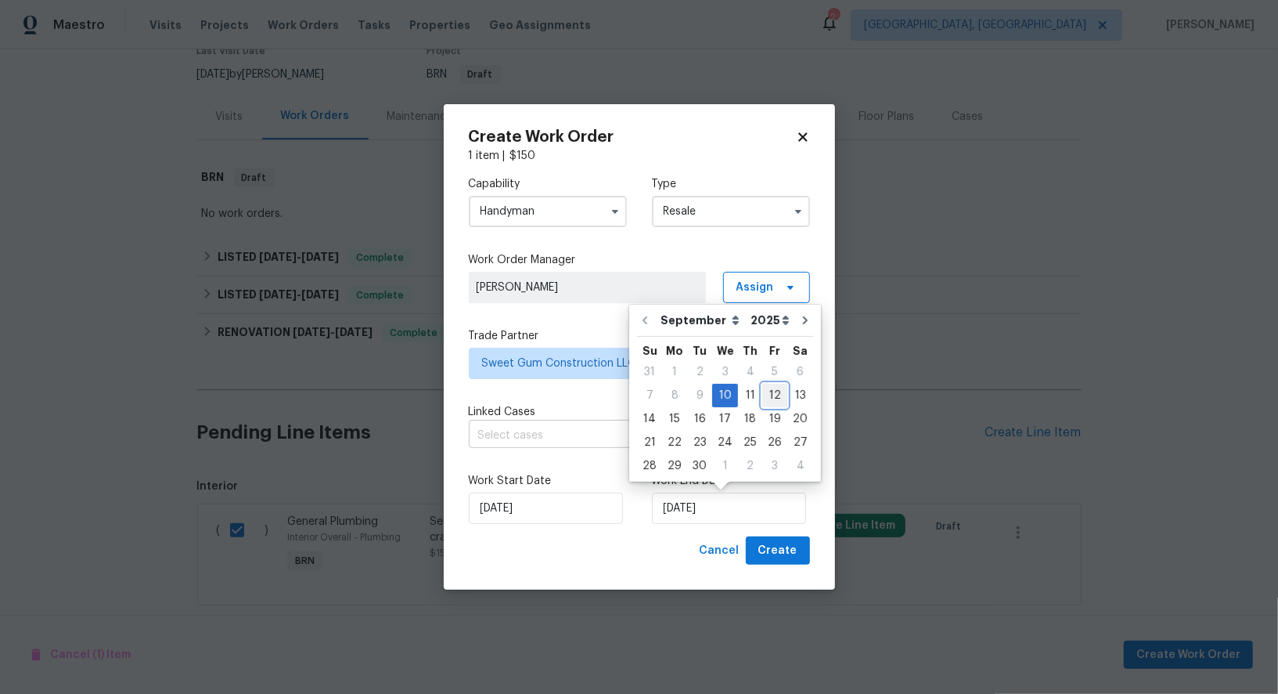
click at [766, 396] on div "12" at bounding box center [774, 395] width 25 height 22
type input "[DATE]"
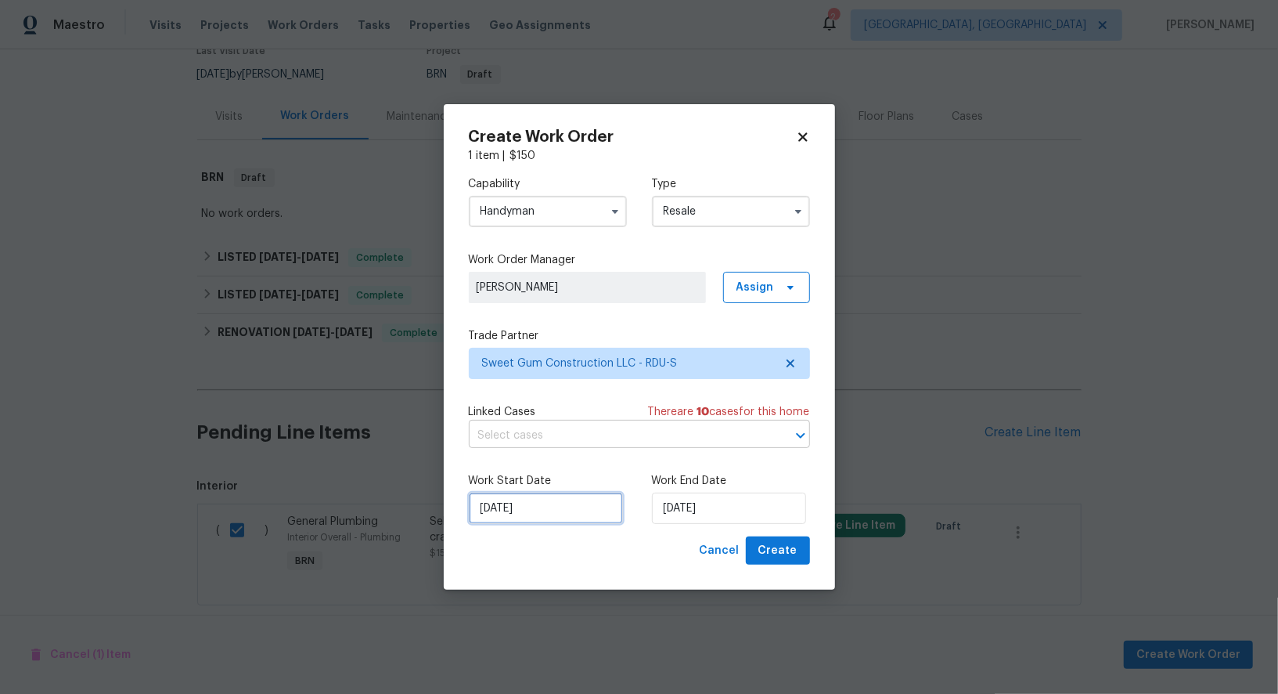
click at [576, 504] on input "[DATE]" at bounding box center [546, 507] width 154 height 31
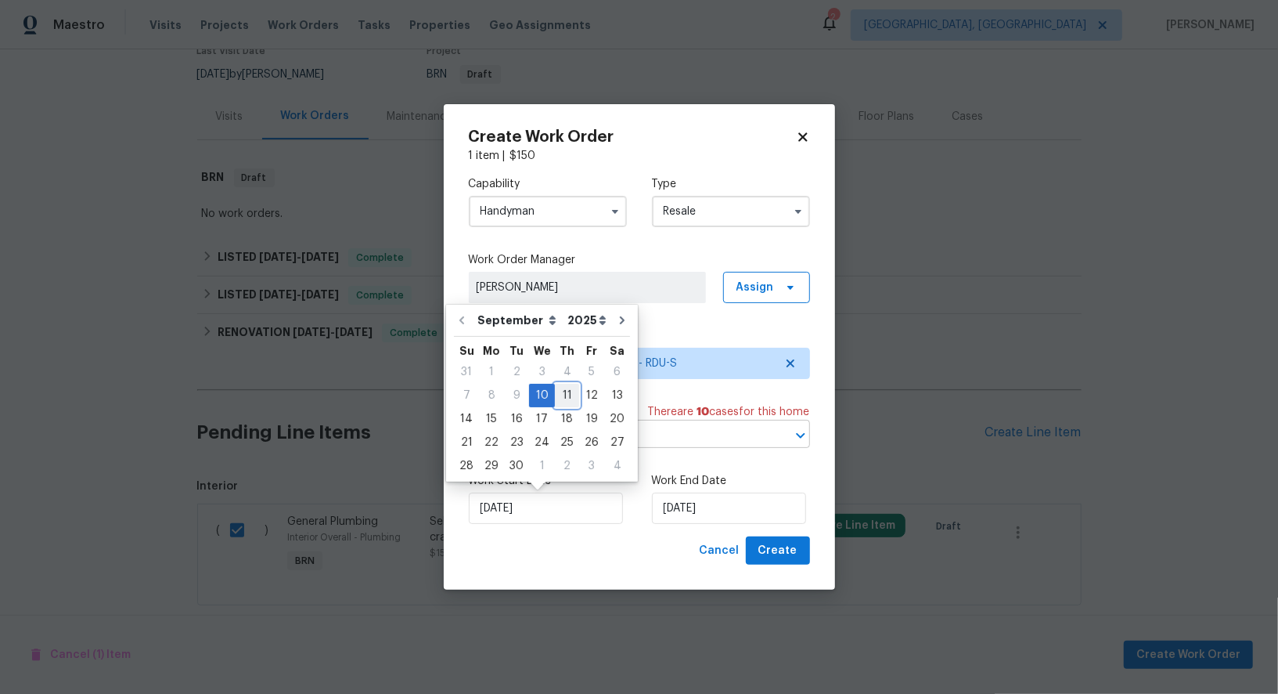
click at [560, 387] on div "11" at bounding box center [567, 395] width 24 height 22
type input "[DATE]"
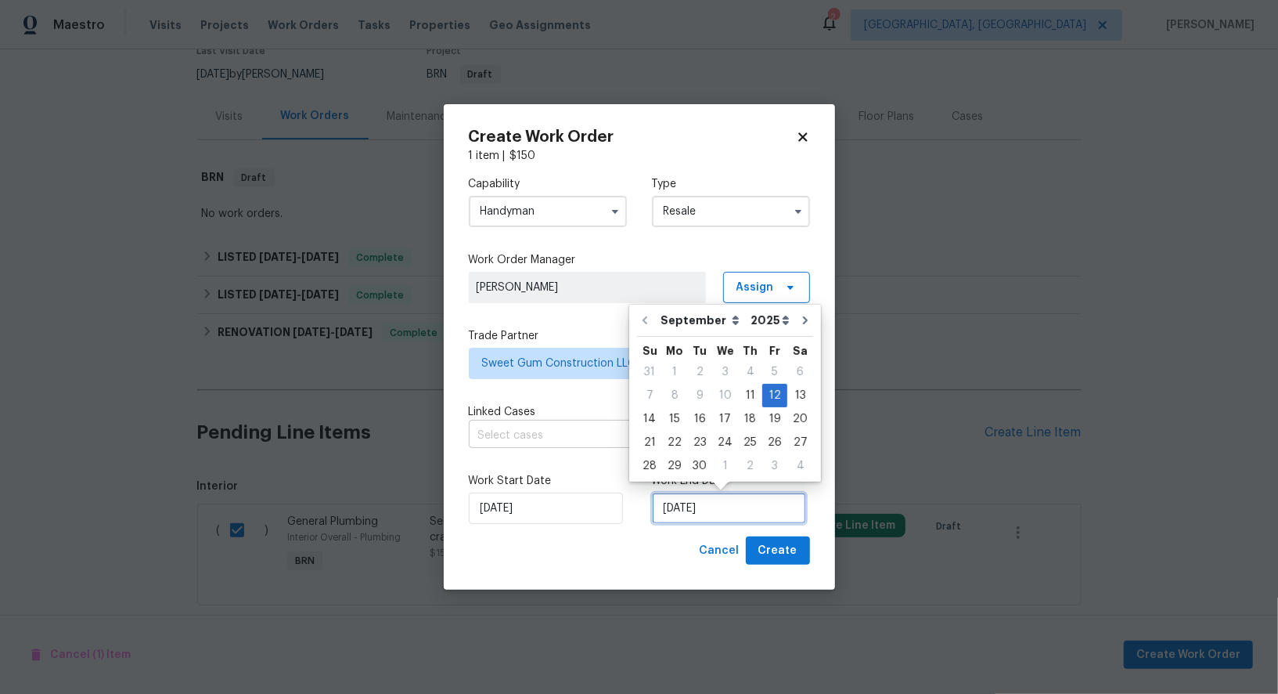
click at [715, 513] on input "[DATE]" at bounding box center [729, 507] width 154 height 31
click at [670, 420] on div "15" at bounding box center [674, 419] width 25 height 22
type input "[DATE]"
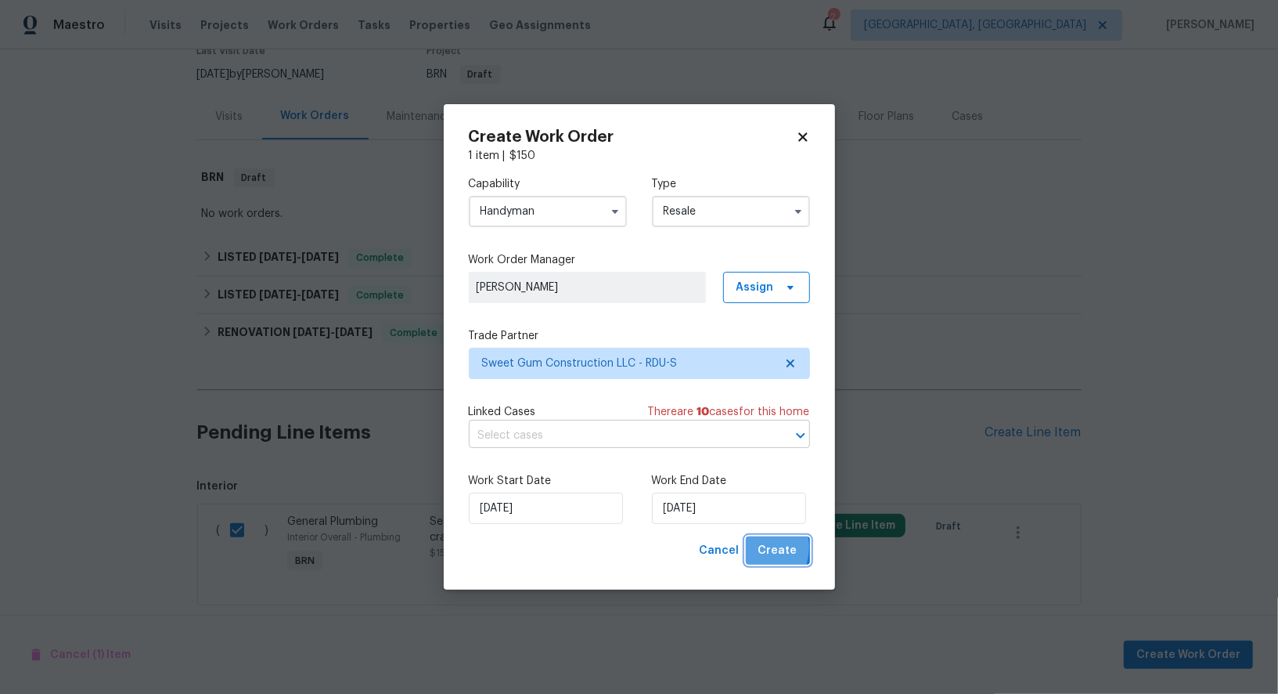
click at [755, 548] on button "Create" at bounding box center [778, 550] width 64 height 29
checkbox input "false"
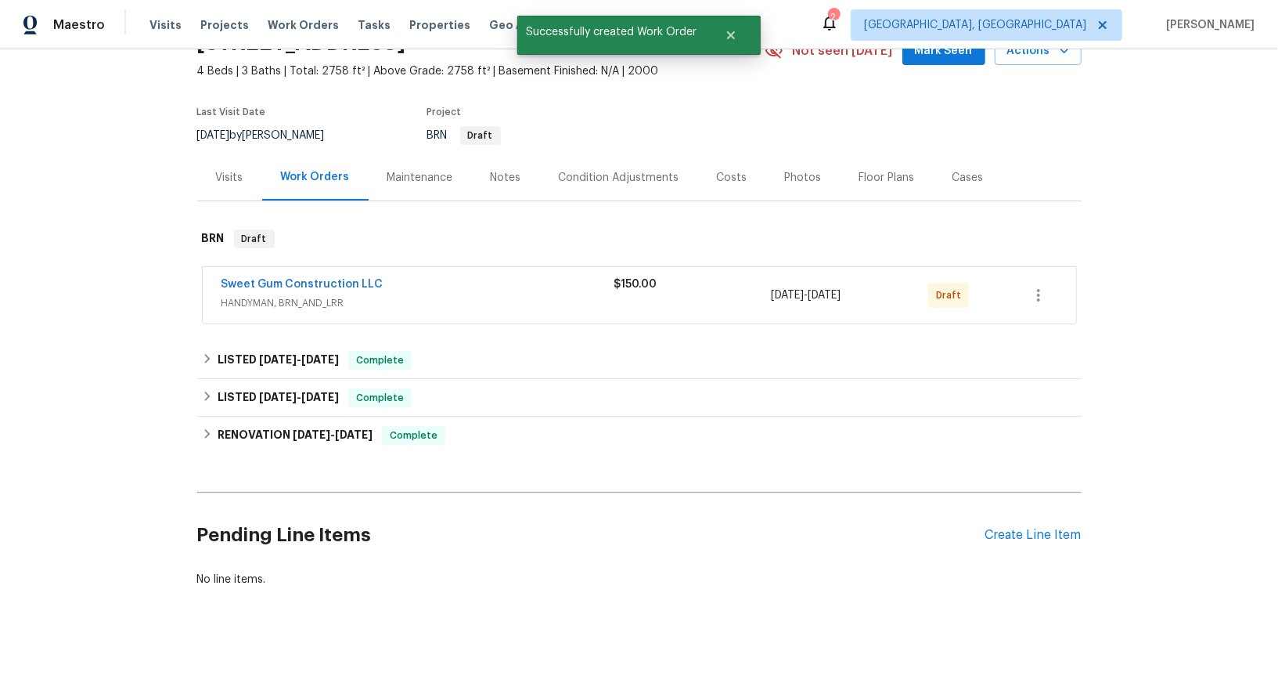
scroll to position [80, 0]
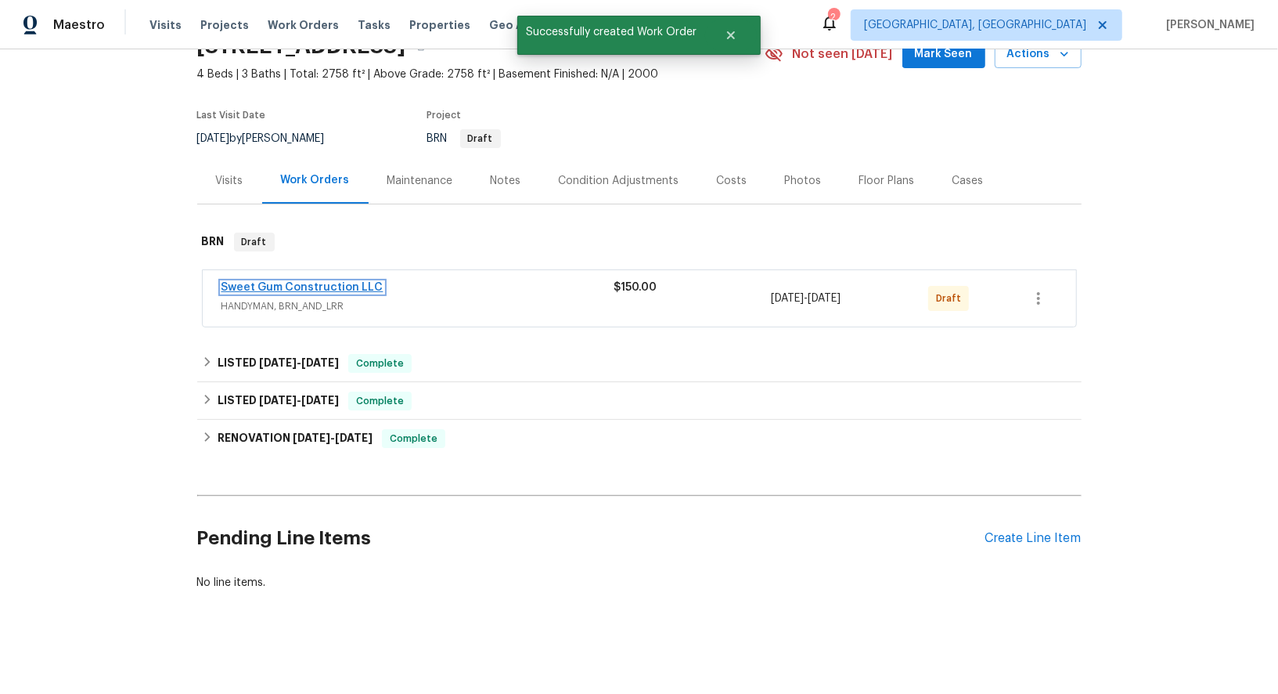
click at [309, 286] on link "Sweet Gum Construction LLC" at bounding box center [303, 287] width 162 height 11
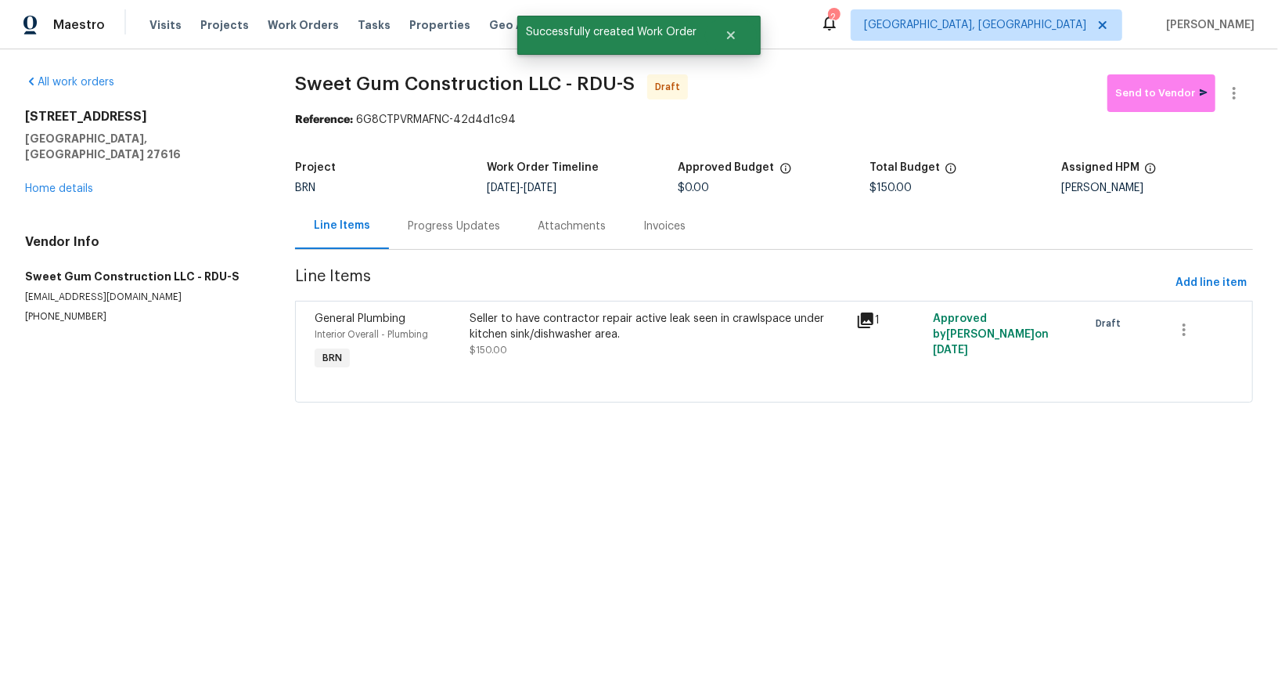
click at [440, 213] on div "Progress Updates" at bounding box center [454, 226] width 130 height 46
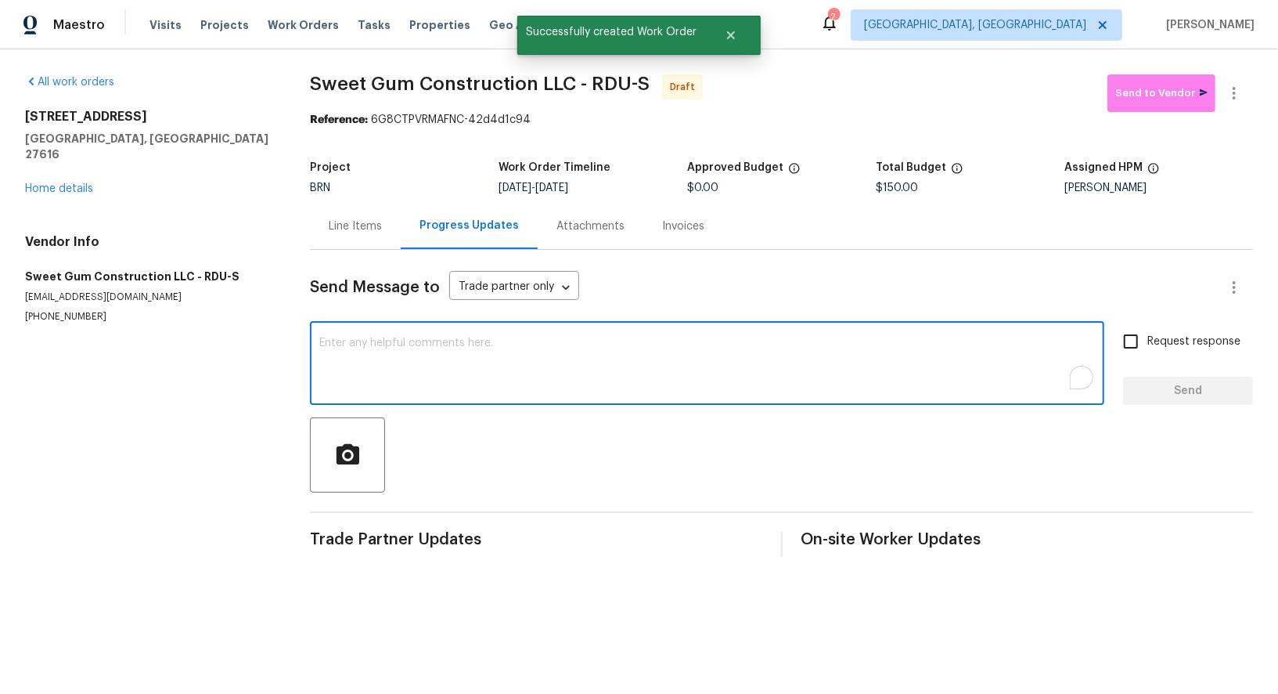
click at [526, 356] on textarea "To enrich screen reader interactions, please activate Accessibility in Grammarl…" at bounding box center [707, 364] width 776 height 55
paste textarea "Hi, I'm [PERSON_NAME] from Opendoor. Just wanted to check if you received the W…"
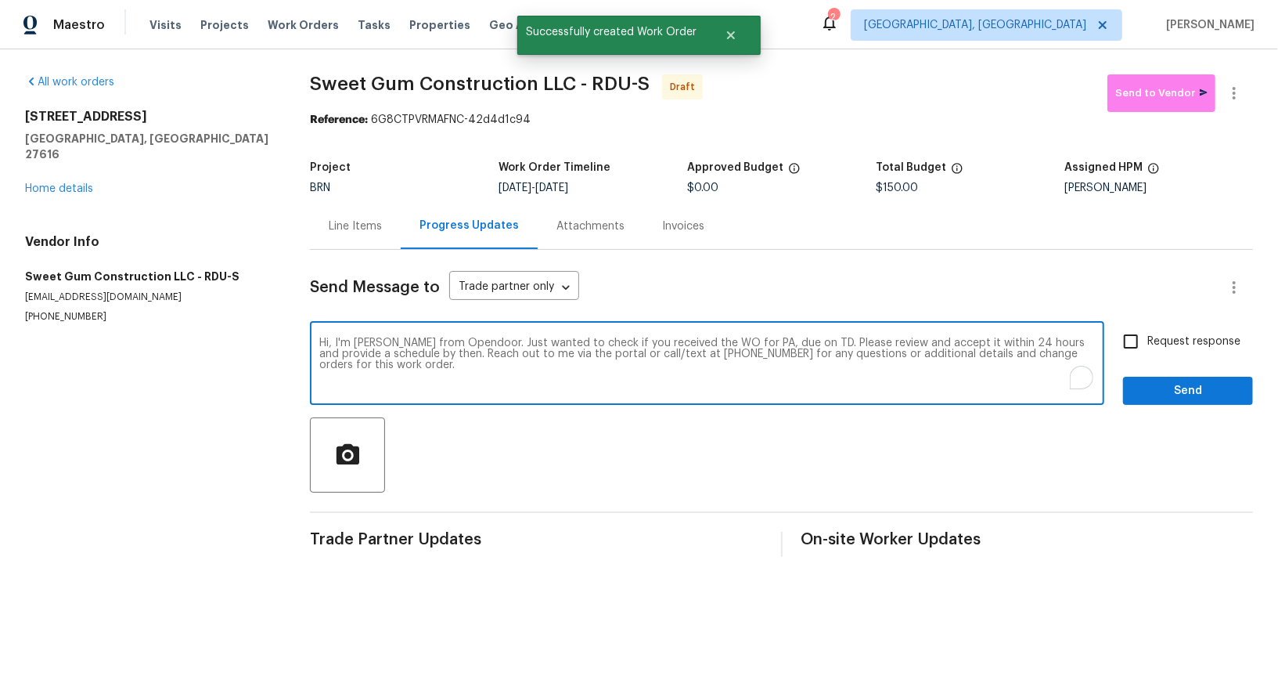
click at [766, 343] on textarea "Hi, I'm [PERSON_NAME] from Opendoor. Just wanted to check if you received the W…" at bounding box center [707, 364] width 776 height 55
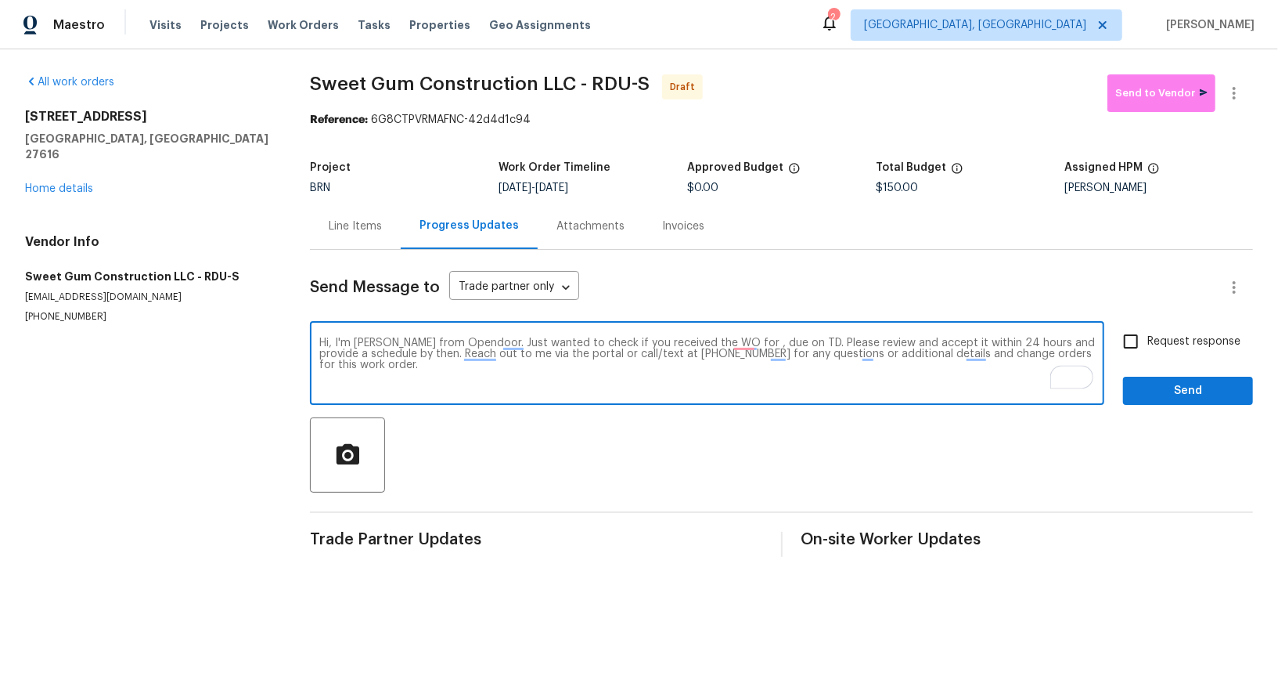
paste textarea "[STREET_ADDRESS]"
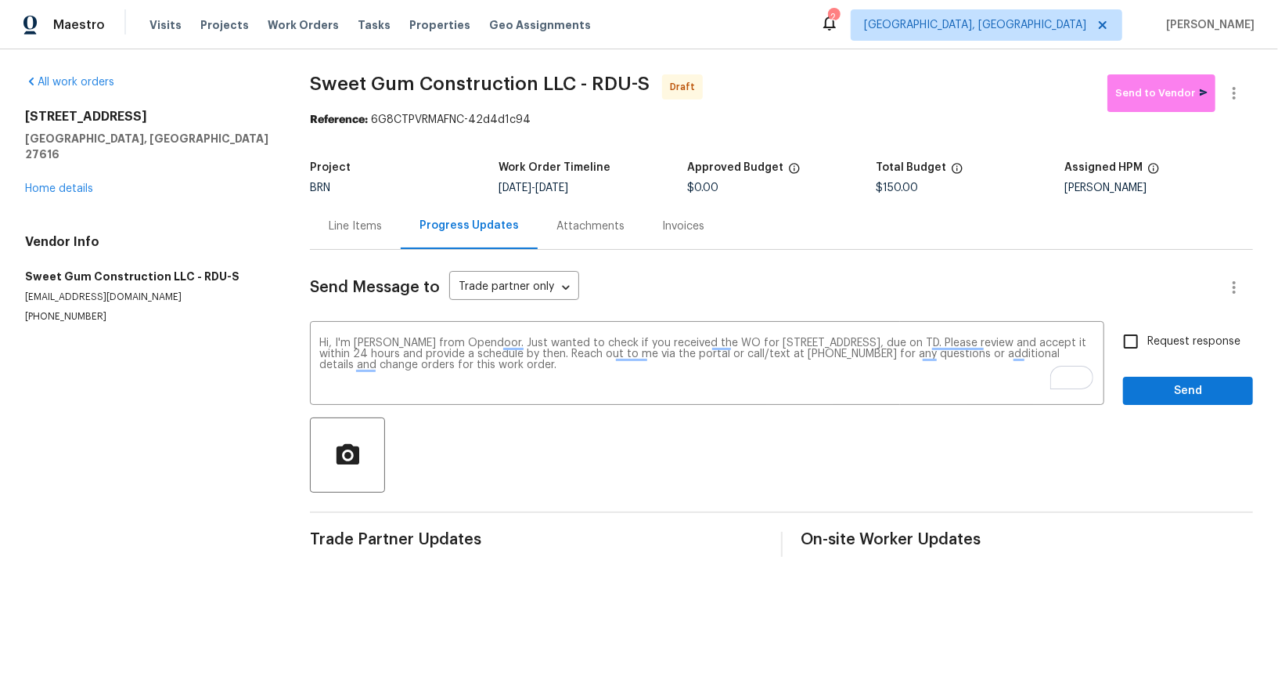
drag, startPoint x: 556, startPoint y: 187, endPoint x: 669, endPoint y: 187, distance: 113.5
click at [669, 187] on div "[DATE] - [DATE]" at bounding box center [593, 187] width 189 height 11
copy span "[DATE]"
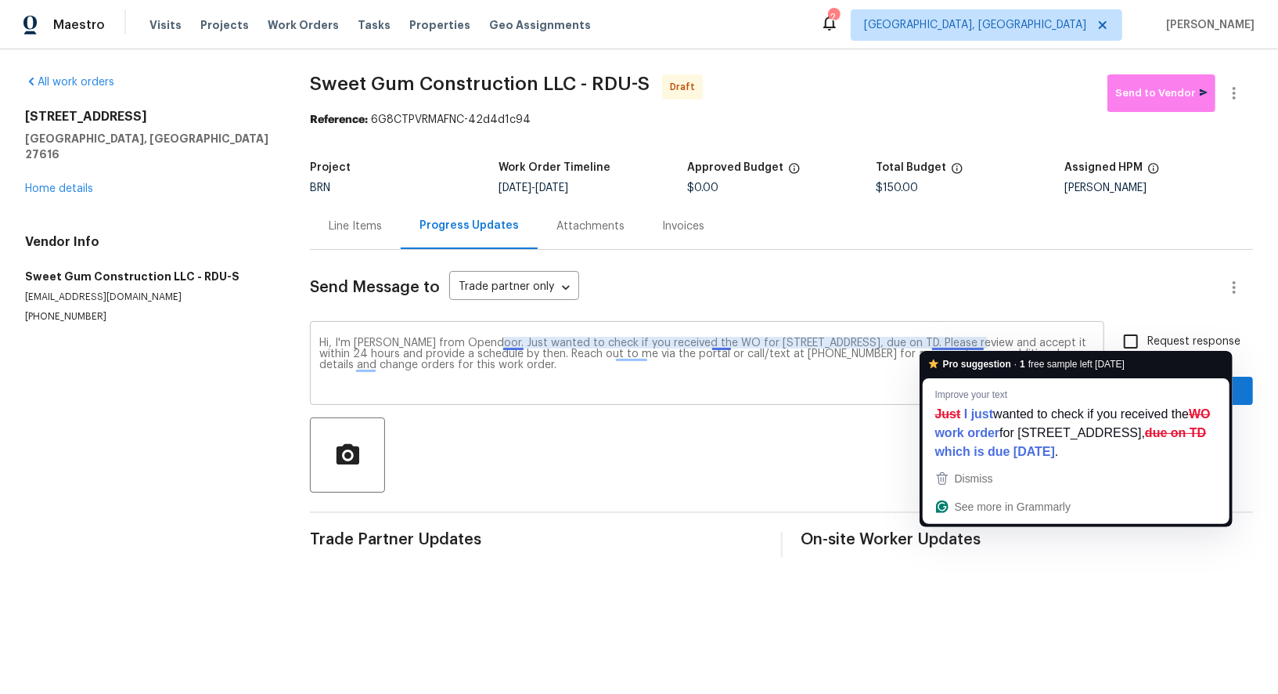
click at [978, 340] on textarea "Hi, I'm [PERSON_NAME] from Opendoor. Just wanted to check if you received the W…" at bounding box center [707, 364] width 776 height 55
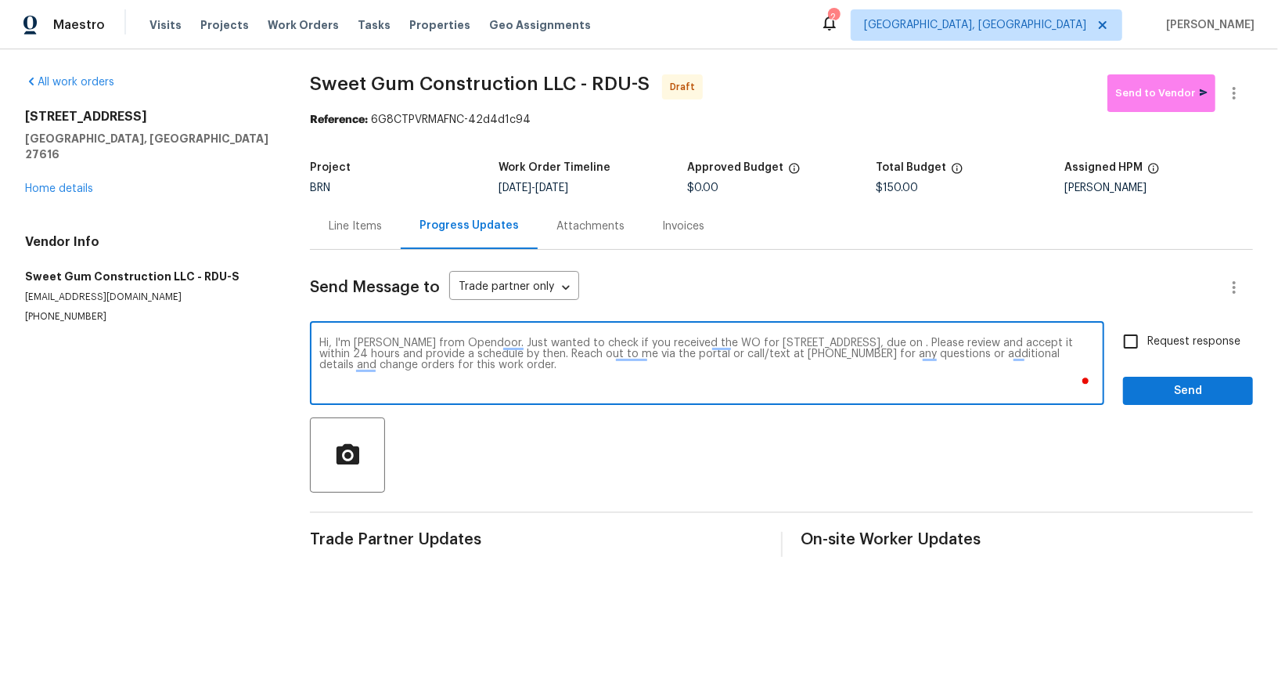
paste textarea "[DATE]"
type textarea "Hi, I'm [PERSON_NAME] from Opendoor. Just wanted to check if you received the W…"
click at [1131, 343] on input "Request response" at bounding box center [1131, 341] width 33 height 33
checkbox input "true"
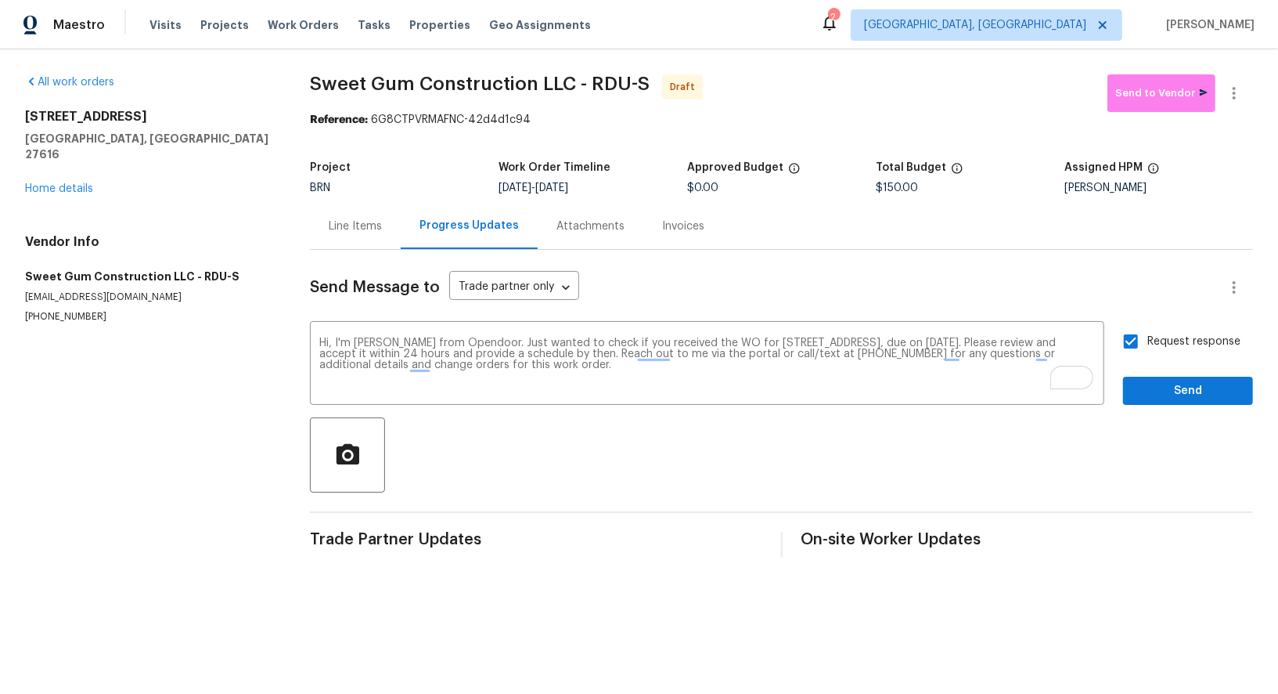
click at [1162, 372] on div "Request response Send" at bounding box center [1188, 365] width 130 height 80
click at [1162, 403] on button "Send" at bounding box center [1188, 391] width 130 height 29
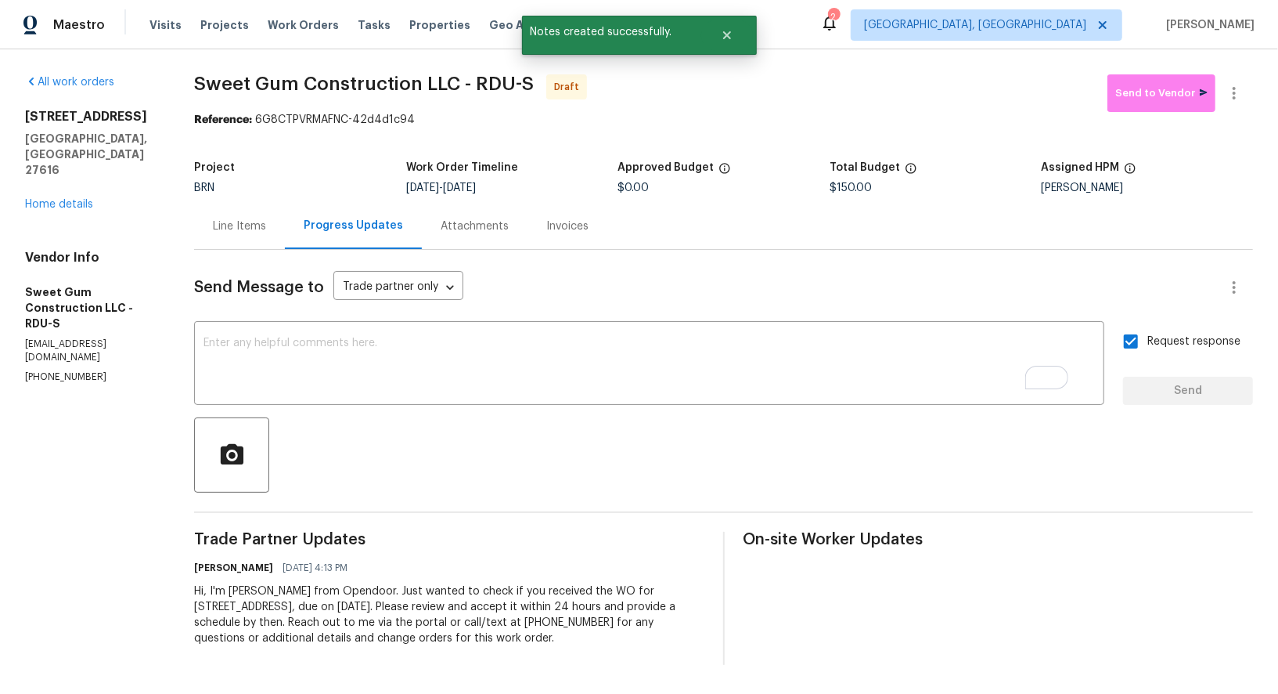
click at [251, 223] on div "Line Items" at bounding box center [239, 226] width 53 height 16
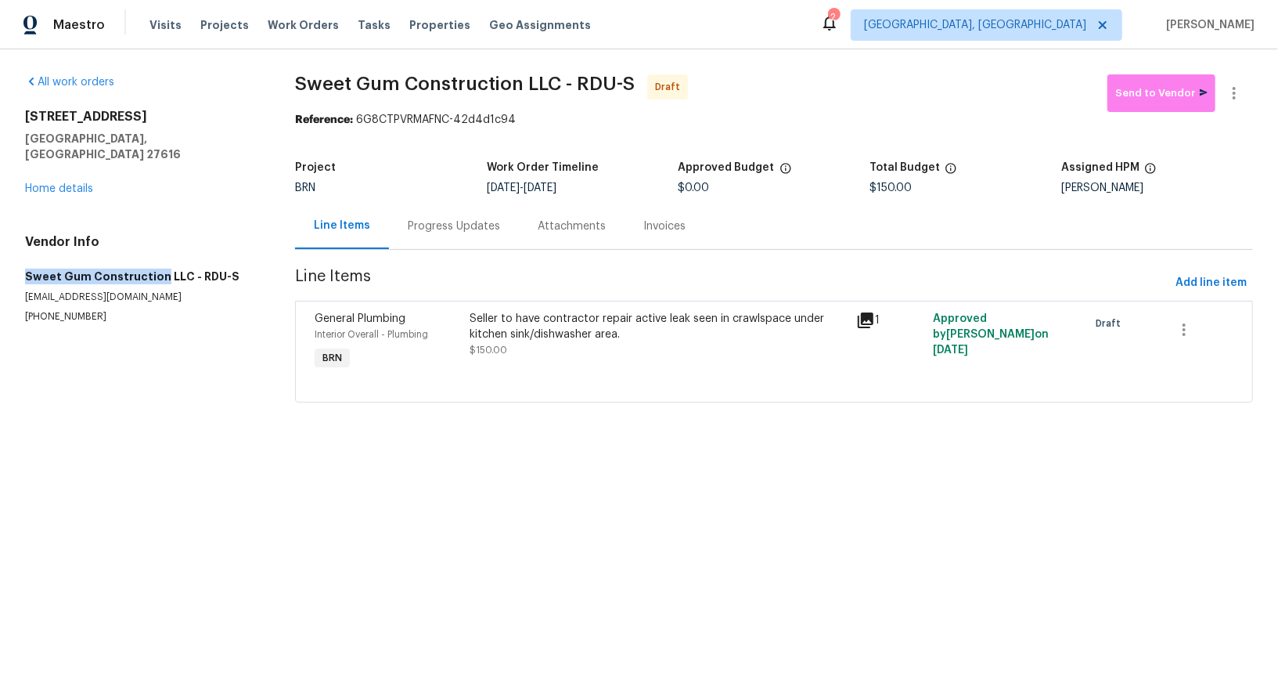
drag, startPoint x: 6, startPoint y: 264, endPoint x: 157, endPoint y: 262, distance: 150.3
click at [157, 262] on div "All work orders [STREET_ADDRESS] Home details Vendor Info Sweet Gum Constructio…" at bounding box center [639, 247] width 1278 height 397
copy h5 "Sweet Gum Construction"
click at [1231, 92] on icon "button" at bounding box center [1234, 93] width 19 height 19
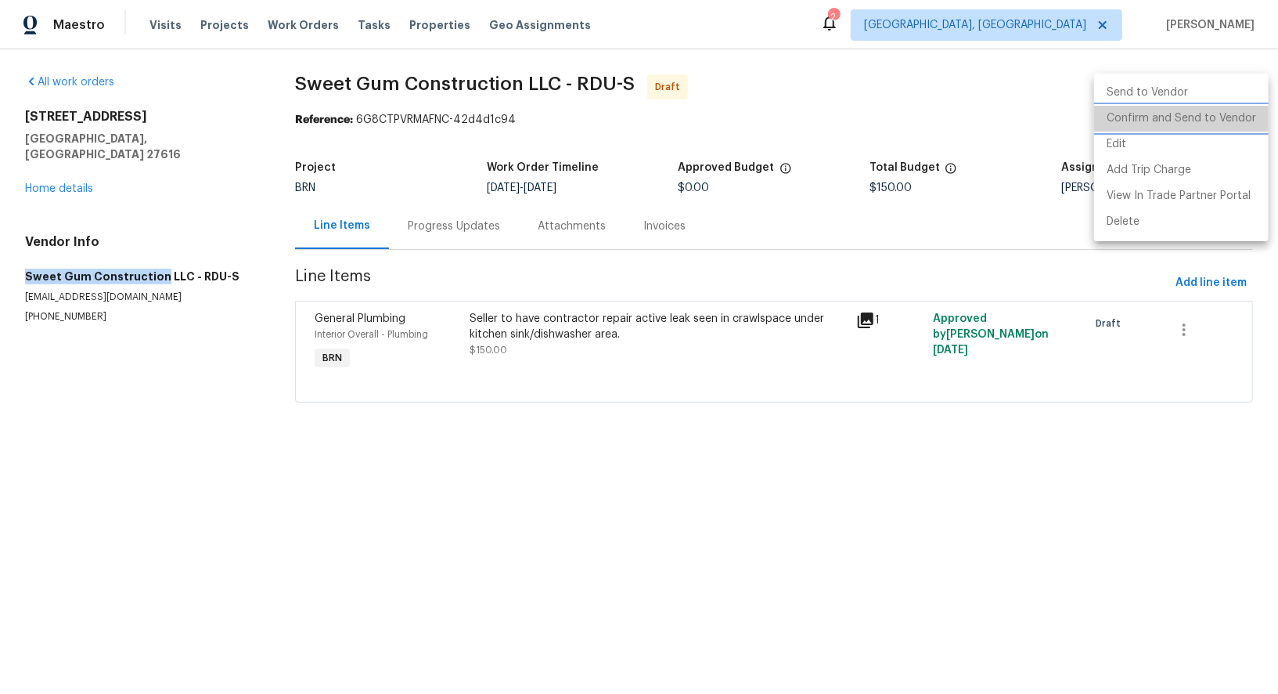
click at [1194, 123] on li "Confirm and Send to Vendor" at bounding box center [1181, 119] width 175 height 26
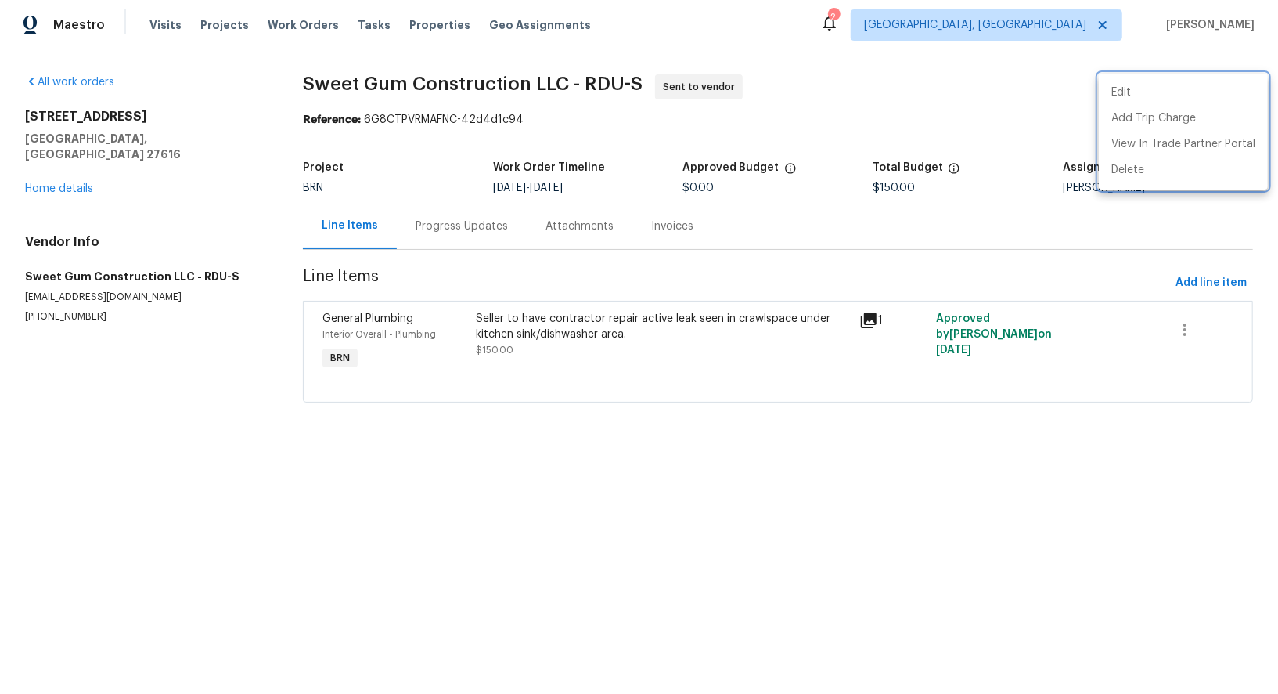
click at [61, 243] on div at bounding box center [639, 347] width 1278 height 694
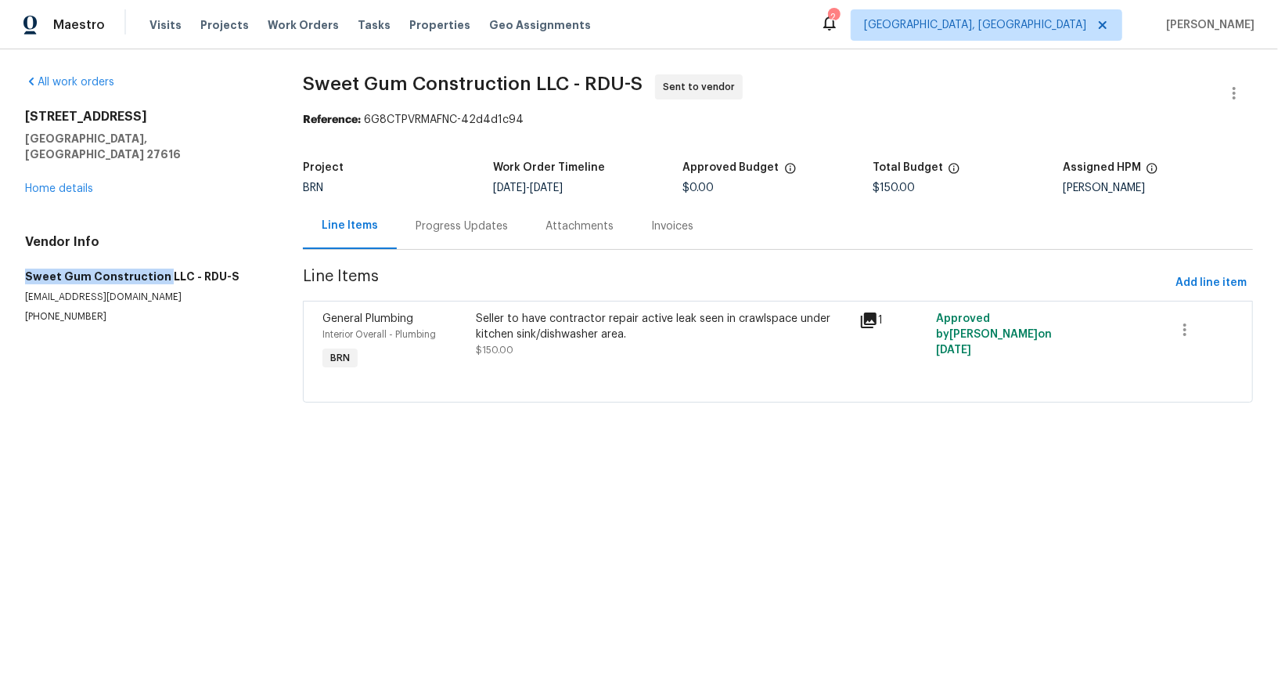
drag, startPoint x: 17, startPoint y: 259, endPoint x: 159, endPoint y: 259, distance: 141.7
click at [159, 259] on div "All work orders [STREET_ADDRESS] Home details Vendor Info Sweet Gum Constructio…" at bounding box center [639, 247] width 1278 height 397
copy h5 "Sweet Gum Construction"
click at [459, 216] on div "Progress Updates" at bounding box center [462, 226] width 130 height 46
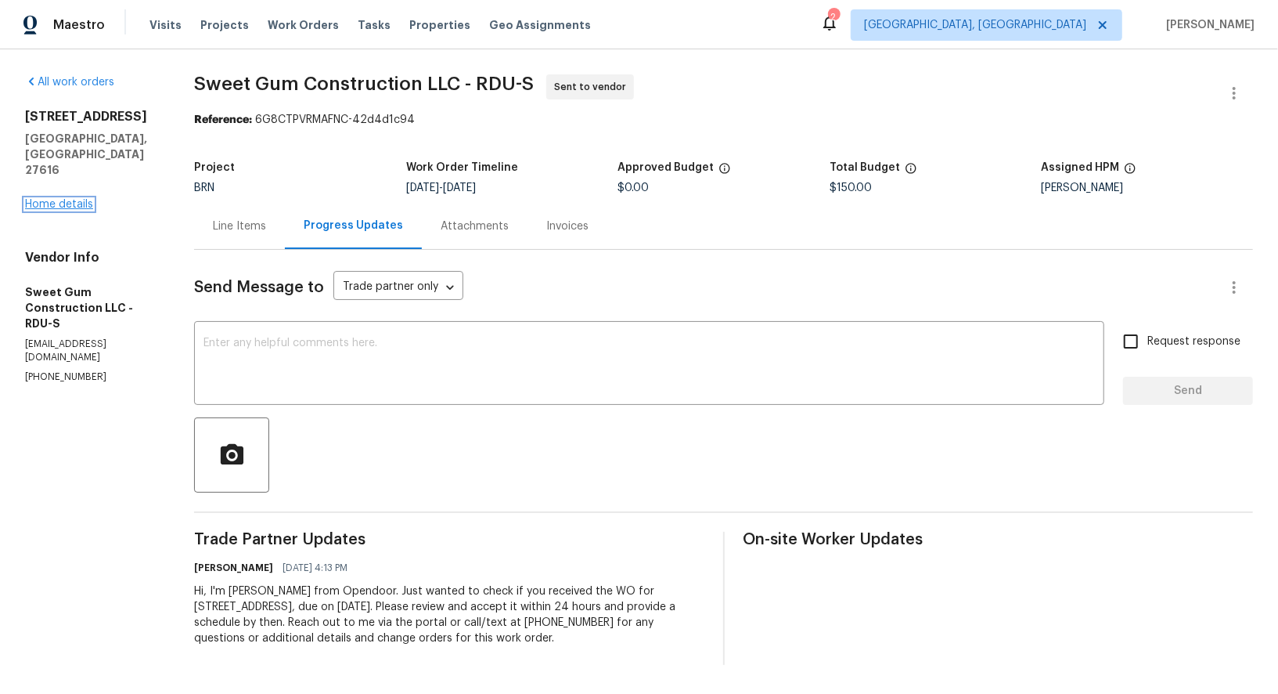
click at [87, 199] on link "Home details" at bounding box center [59, 204] width 68 height 11
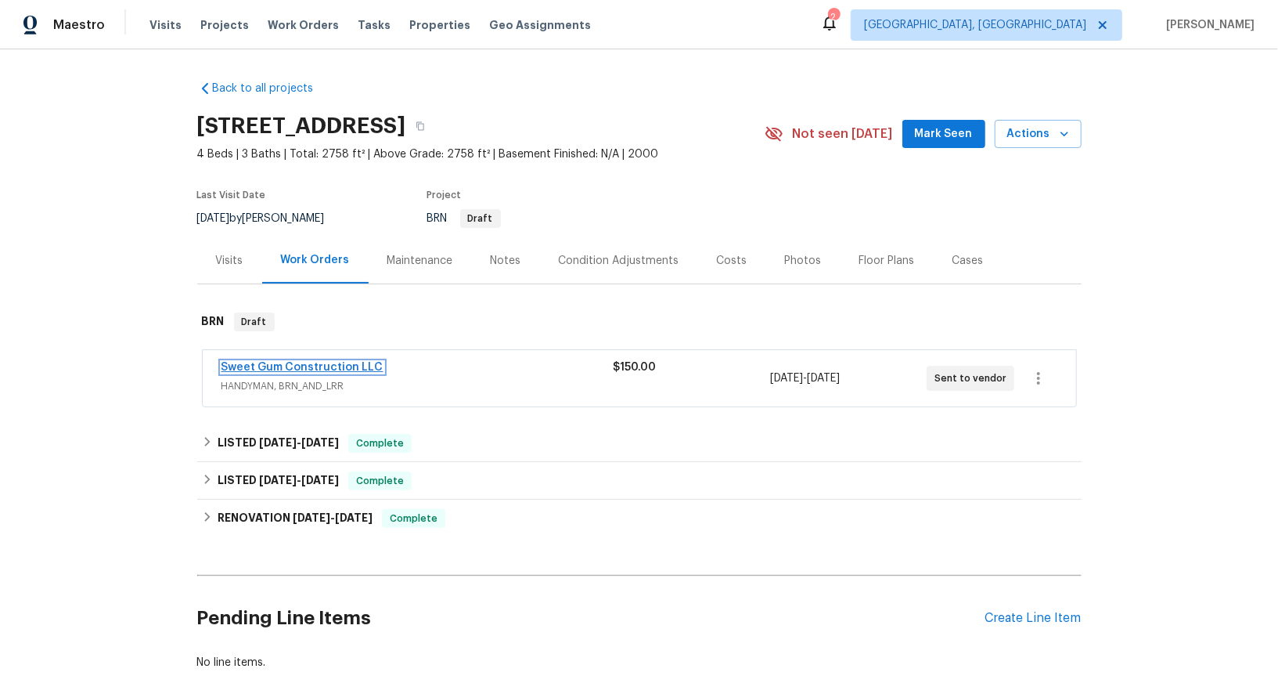
click at [282, 366] on link "Sweet Gum Construction LLC" at bounding box center [303, 367] width 162 height 11
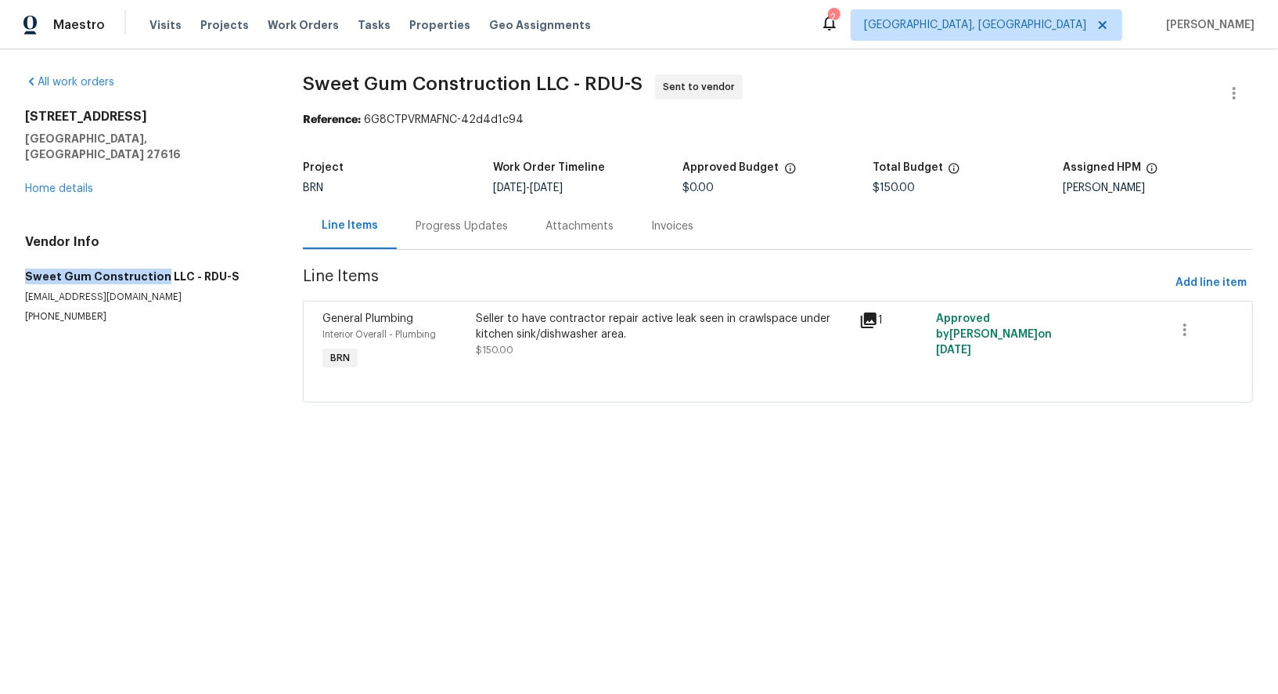
drag, startPoint x: 11, startPoint y: 259, endPoint x: 157, endPoint y: 258, distance: 146.4
click at [157, 258] on div "All work orders [STREET_ADDRESS] Home details Vendor Info Sweet Gum Constructio…" at bounding box center [639, 247] width 1278 height 397
copy h5 "Sweet Gum Construction"
click at [77, 183] on link "Home details" at bounding box center [59, 188] width 68 height 11
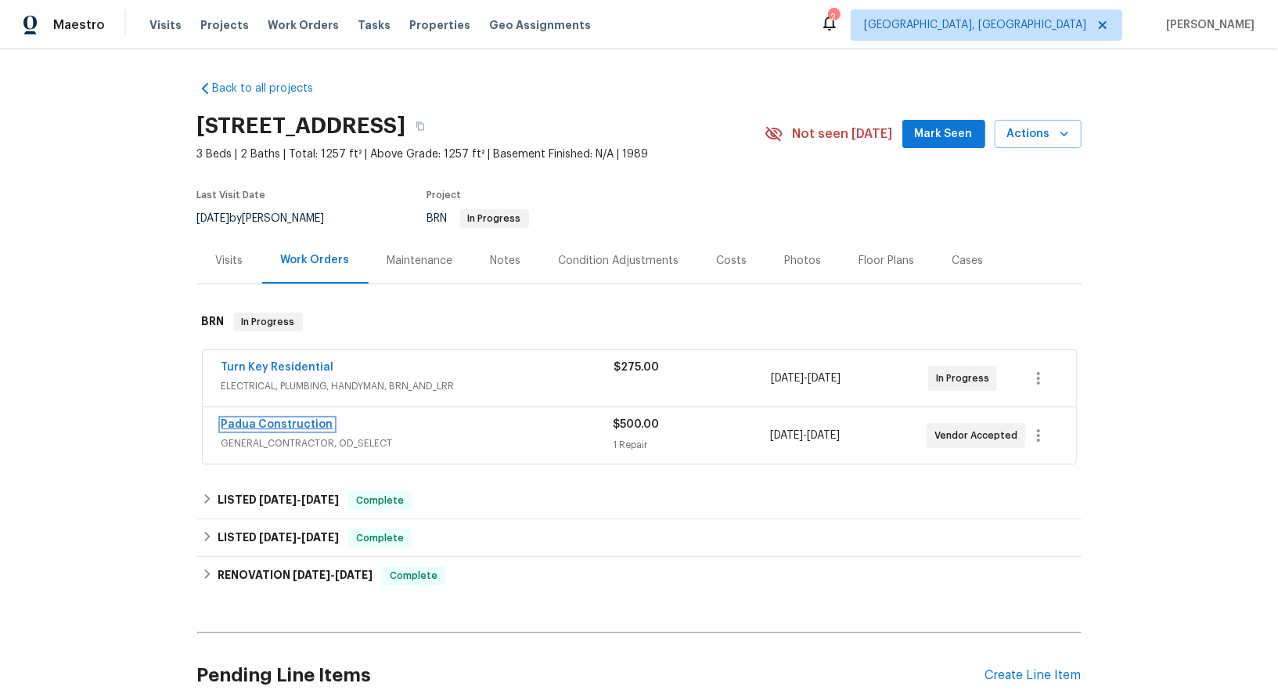
click at [276, 423] on link "Padua Construction" at bounding box center [278, 424] width 112 height 11
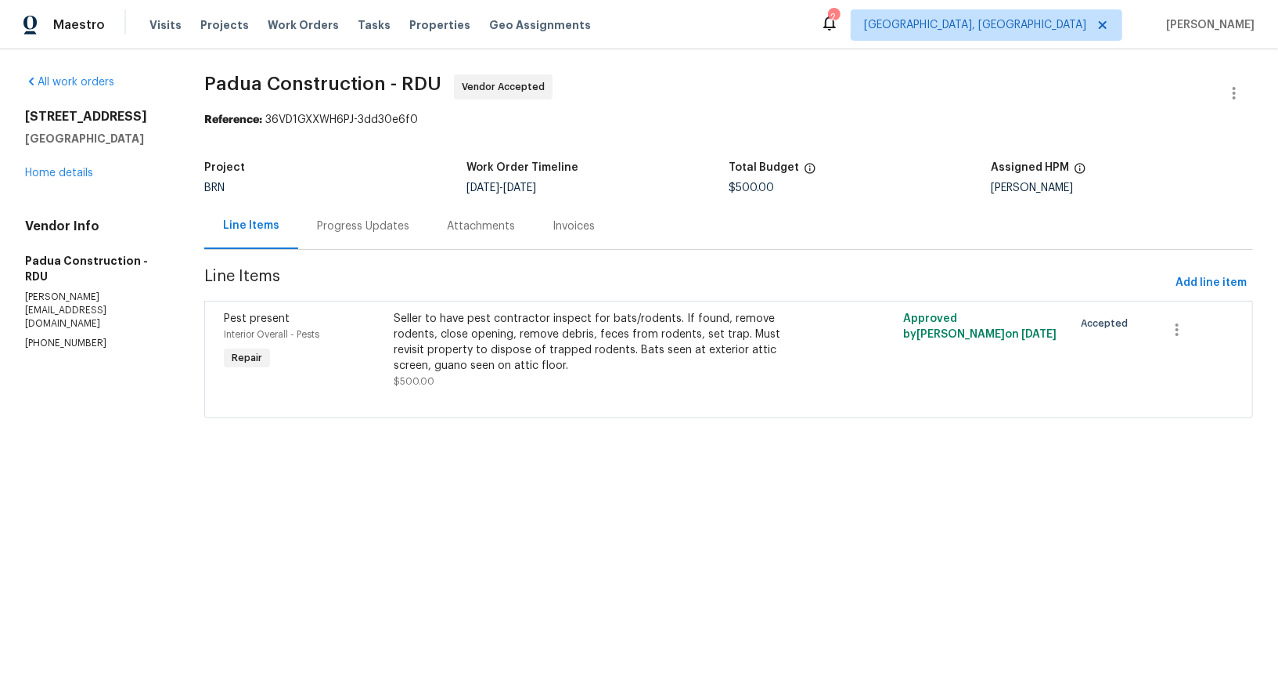
click at [366, 227] on div "Progress Updates" at bounding box center [363, 226] width 92 height 16
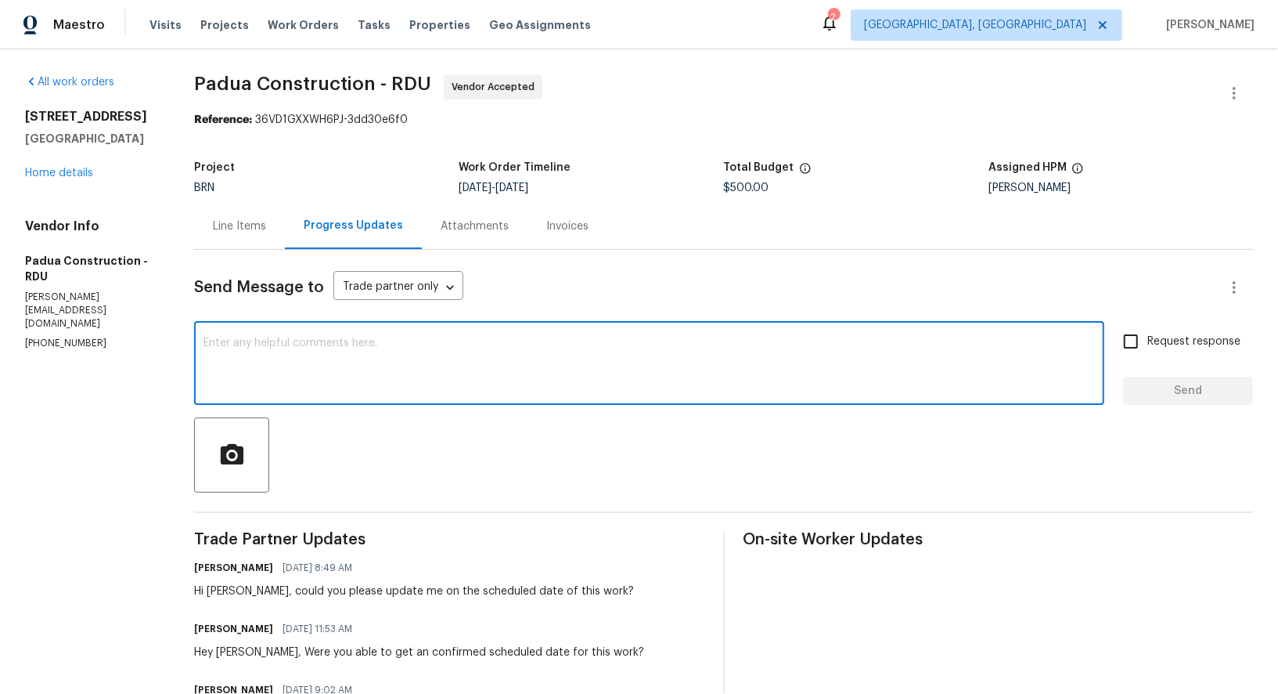
click at [409, 355] on textarea at bounding box center [650, 364] width 892 height 55
type textarea "Hey, Please update me on the scheduled date of this work as soon as possibk"
drag, startPoint x: 226, startPoint y: 340, endPoint x: 733, endPoint y: 340, distance: 507.2
click at [733, 342] on textarea "Hey, Please update me on the scheduled date of this work as soon as possibk" at bounding box center [650, 364] width 892 height 55
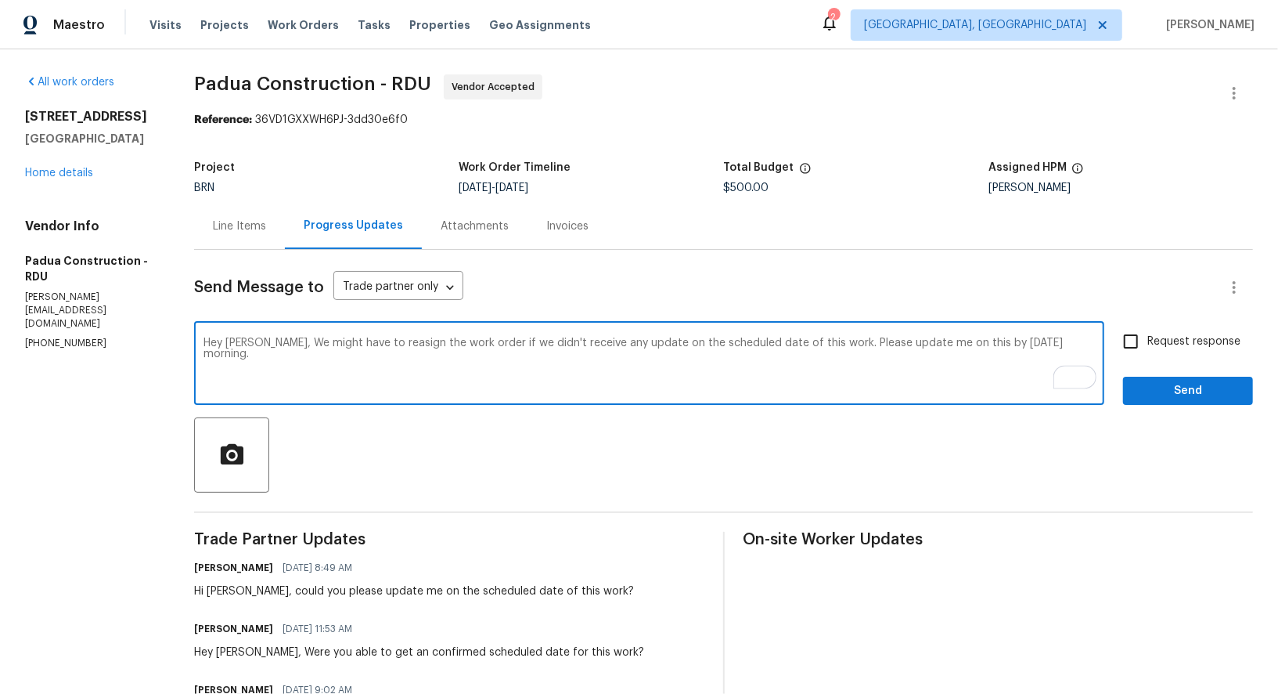
type textarea "Hey Juan, We might have to reasign the work order if we didn't receive any upda…"
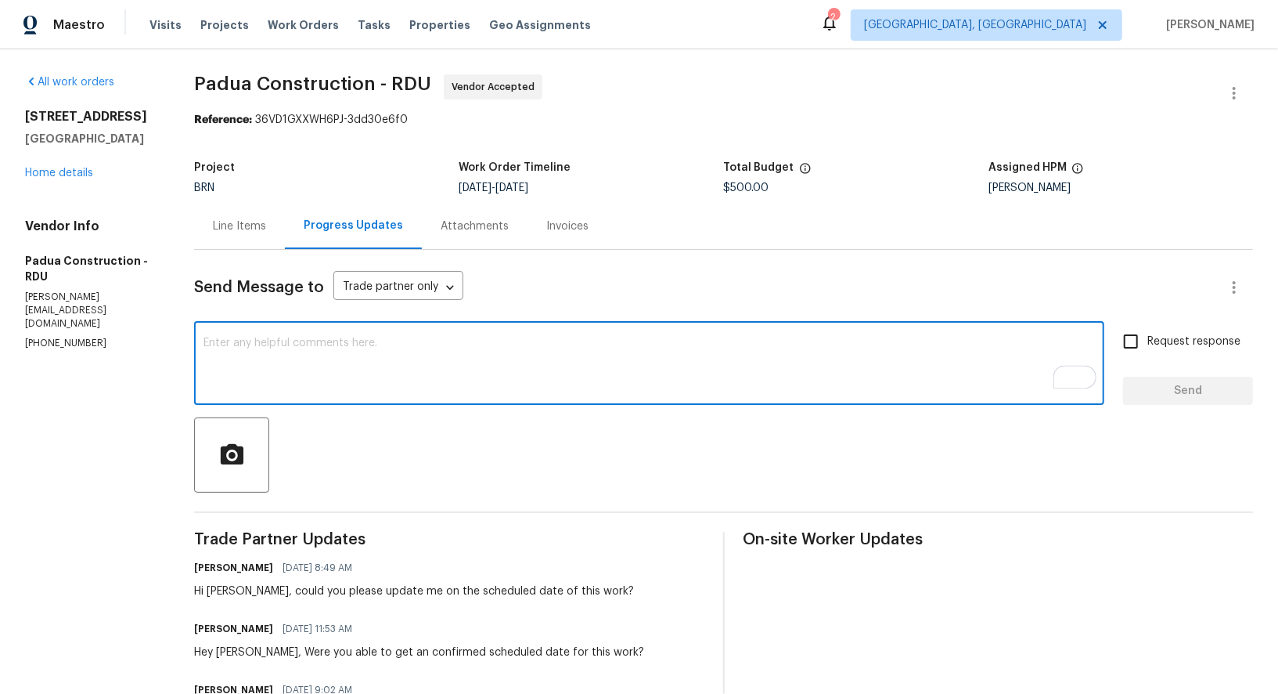
paste textarea "Hey Juan, if we don’t receive an update on the scheduled date for this work, we…"
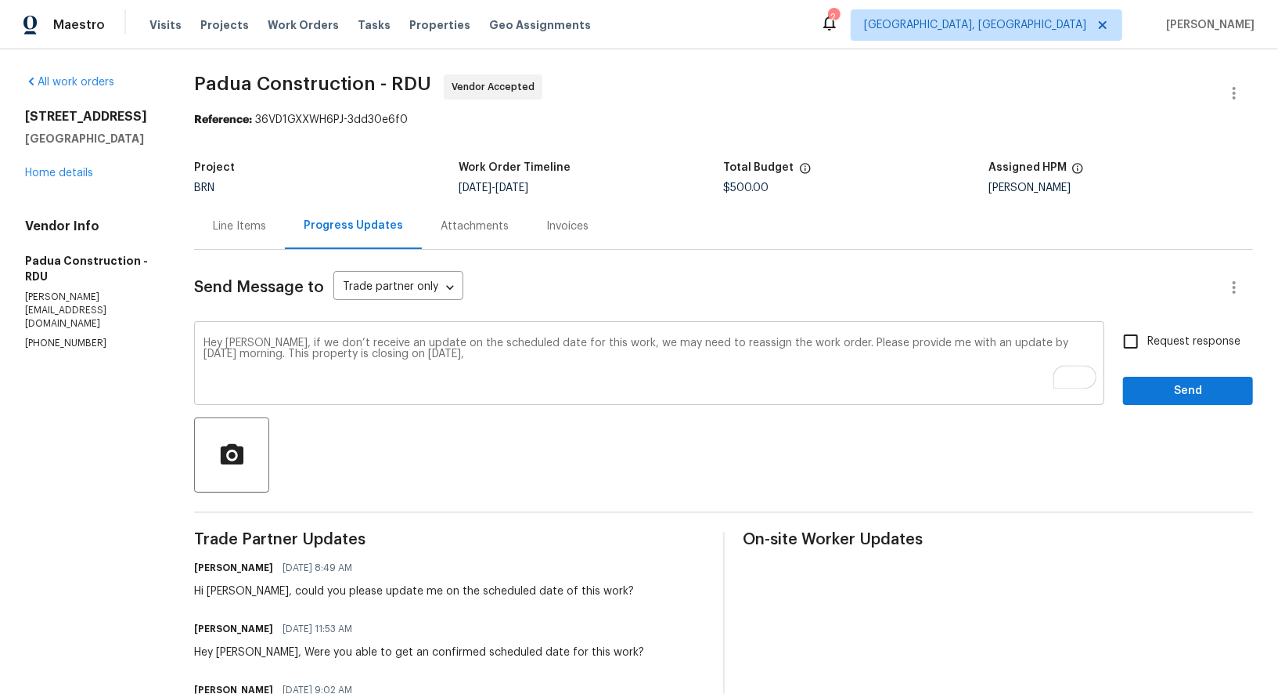
drag, startPoint x: 199, startPoint y: 357, endPoint x: 445, endPoint y: 358, distance: 245.8
click at [445, 358] on div "Hey Juan, if we don’t receive an update on the scheduled date for this work, we…" at bounding box center [649, 365] width 910 height 80
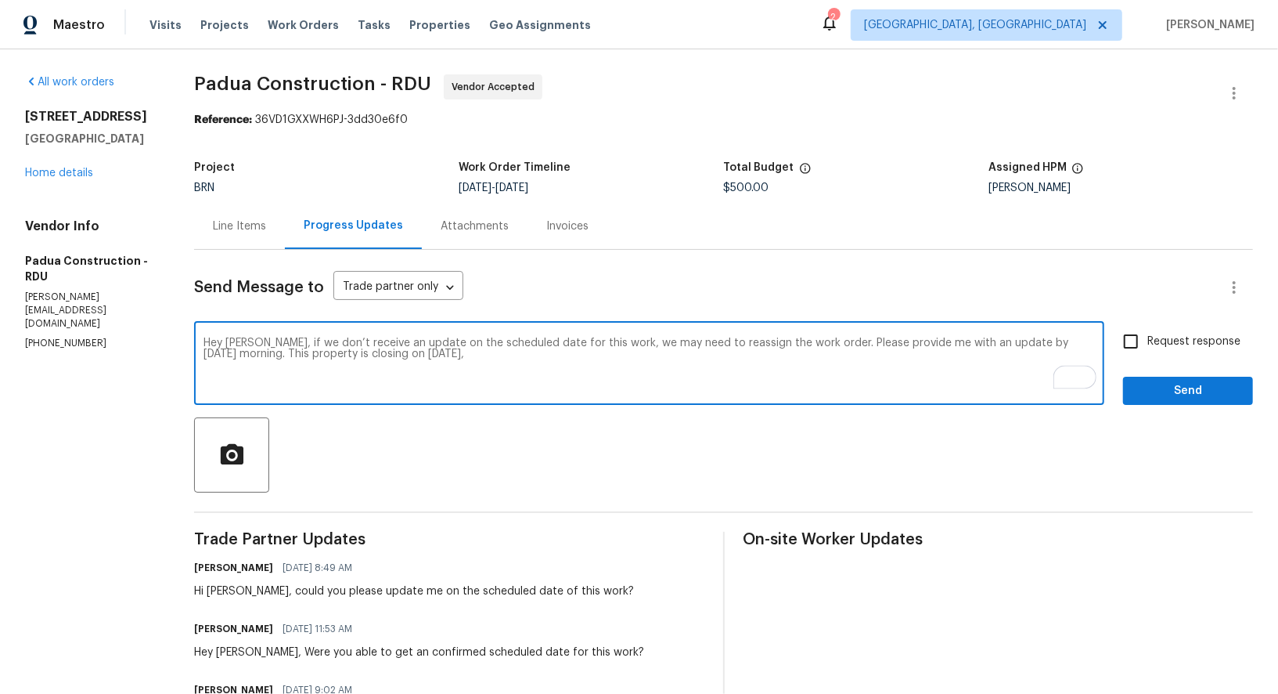
click at [186, 357] on html "Maestro Visits Projects Work Orders Tasks Properties Geo Assignments 2 Albuquer…" at bounding box center [639, 347] width 1278 height 694
click at [252, 343] on textarea "Hey Juan, if we don’t receive an update on the scheduled date for this work, we…" at bounding box center [650, 364] width 892 height 55
paste textarea "This property is closing on next week Monday,"
click at [597, 344] on textarea "Hey Juan, This property is closing on next week Monday, if we don’t receive an …" at bounding box center [650, 364] width 892 height 55
click at [494, 346] on textarea "Hey Juan, This property is closing on next week Monday, if we don’t receive an …" at bounding box center [650, 364] width 892 height 55
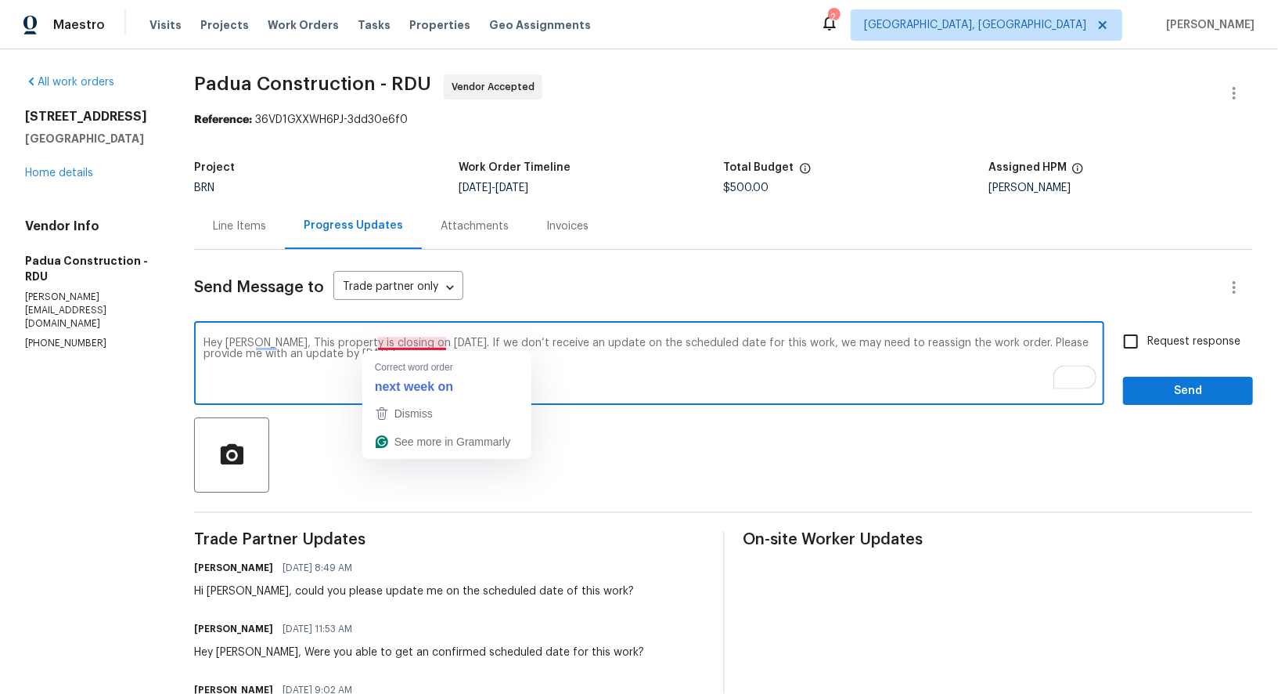
click at [416, 343] on textarea "Hey Juan, This property is closing on next week Monday. If we don’t receive an …" at bounding box center [650, 364] width 892 height 55
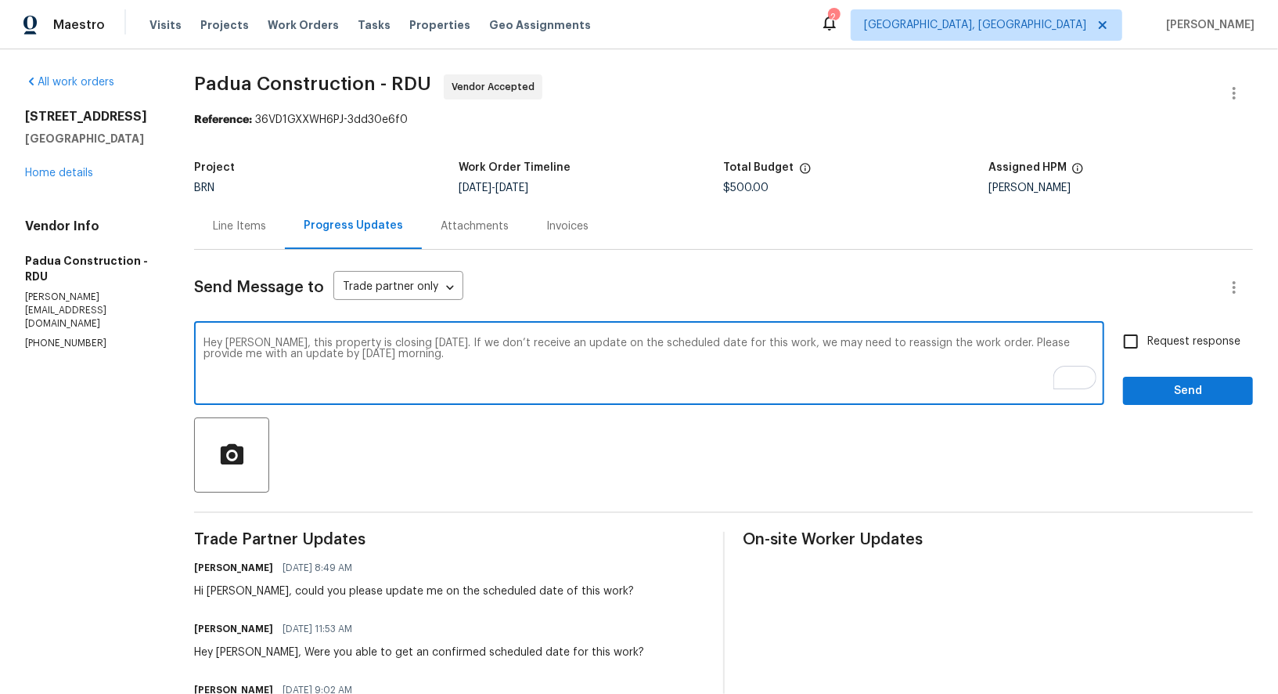
type textarea "Hey Juan, this property is closing next Monday. If we don’t receive an update o…"
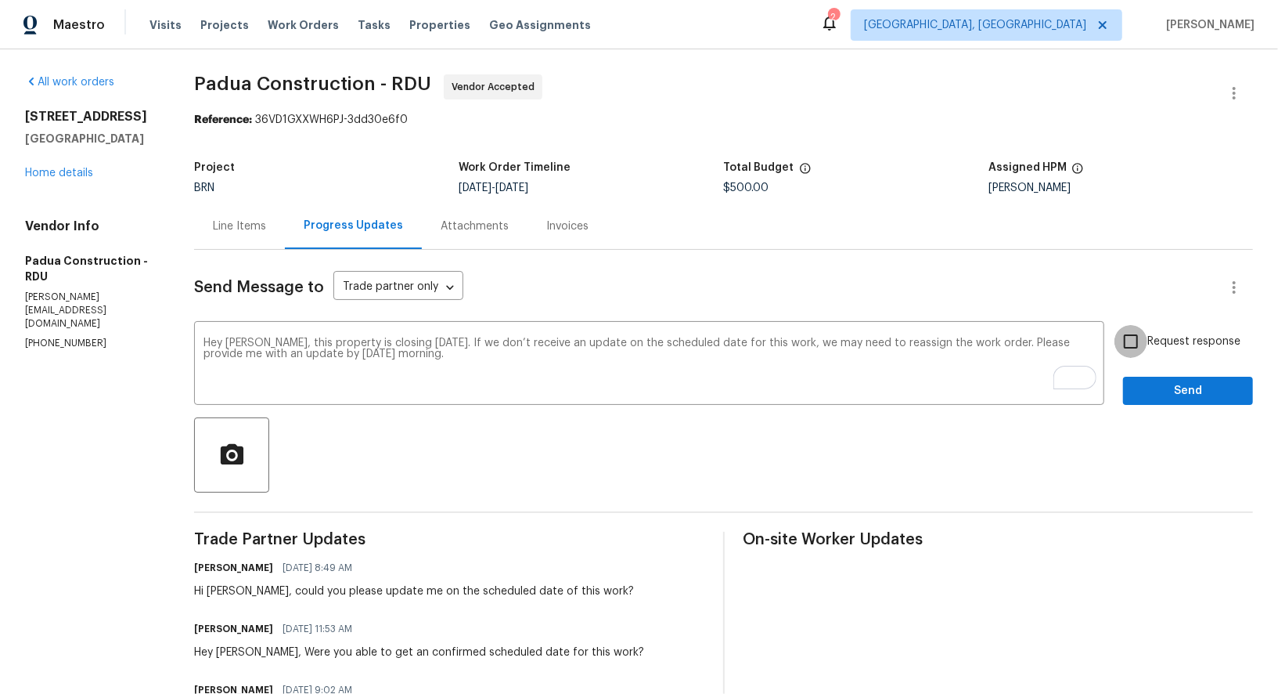
click at [1129, 347] on input "Request response" at bounding box center [1131, 341] width 33 height 33
checkbox input "true"
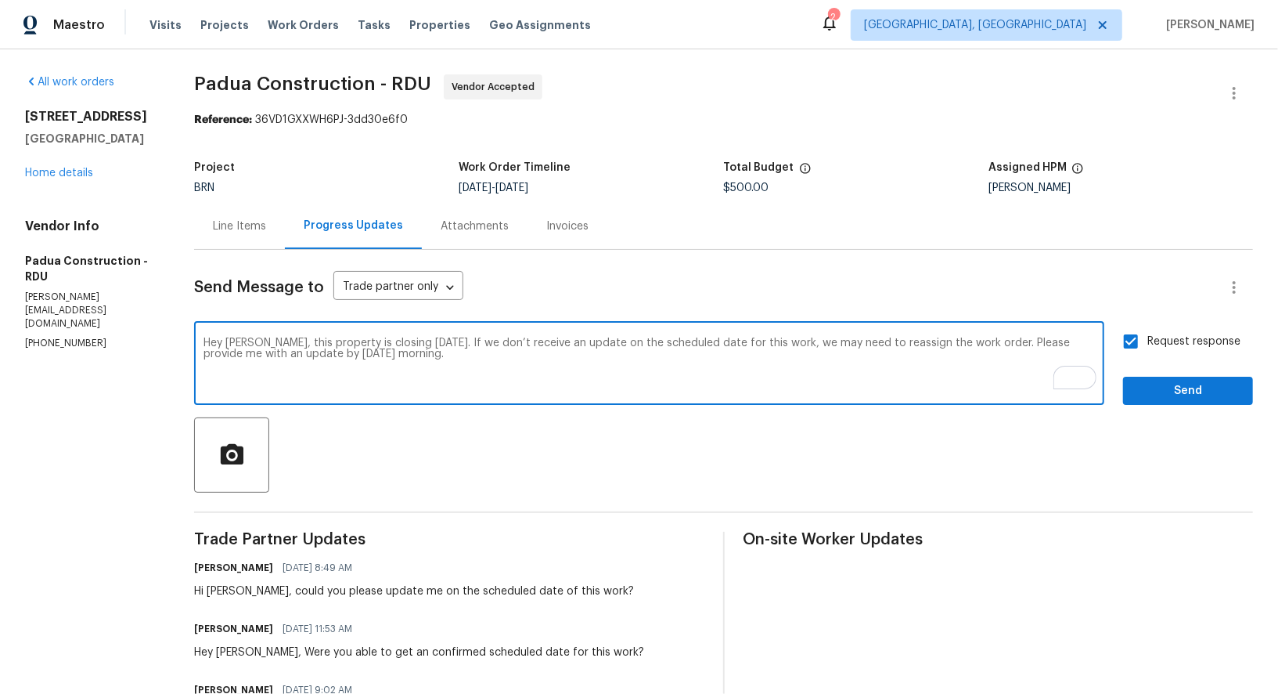
click at [440, 362] on textarea "Hey Juan, this property is closing next Monday. If we don’t receive an update o…" at bounding box center [650, 364] width 892 height 55
type textarea "Hey Juan, this property is closing next Monday. If we don’t receive an update o…"
click at [1161, 406] on div "Send Message to Trade partner only Trade partner only ​ Hey Juan, this property…" at bounding box center [723, 679] width 1059 height 859
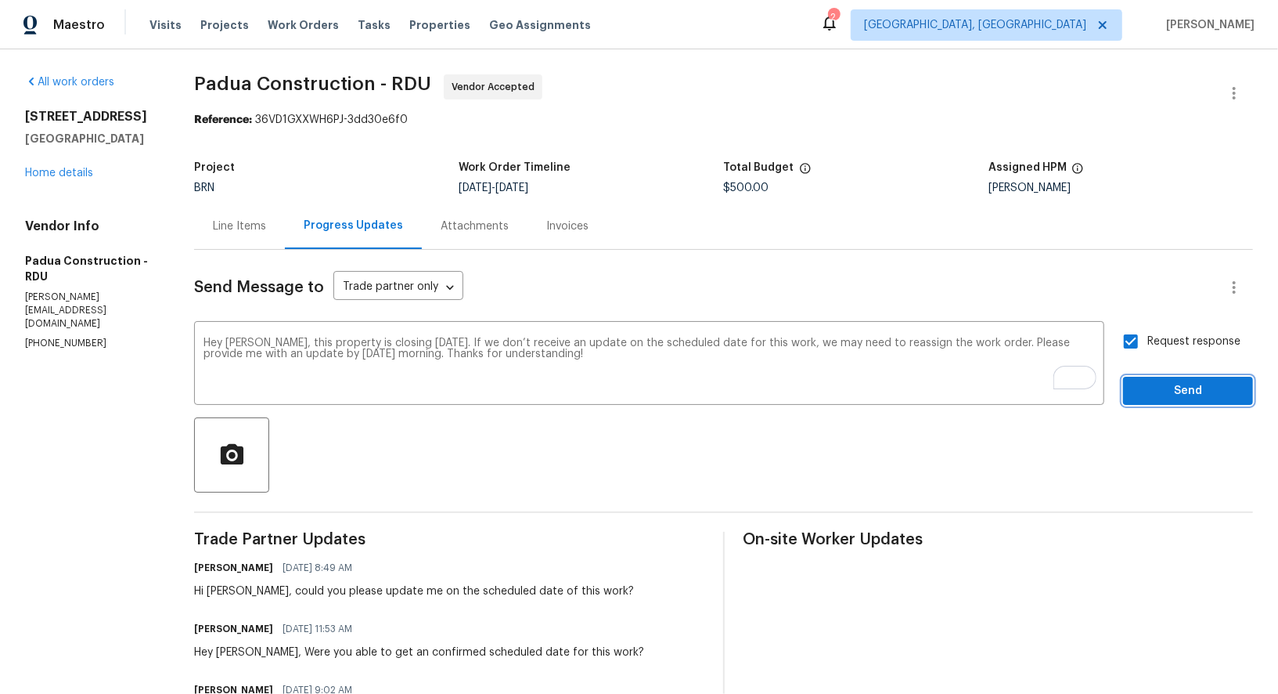
click at [1153, 397] on span "Send" at bounding box center [1188, 391] width 105 height 20
